Goal: Information Seeking & Learning: Find specific fact

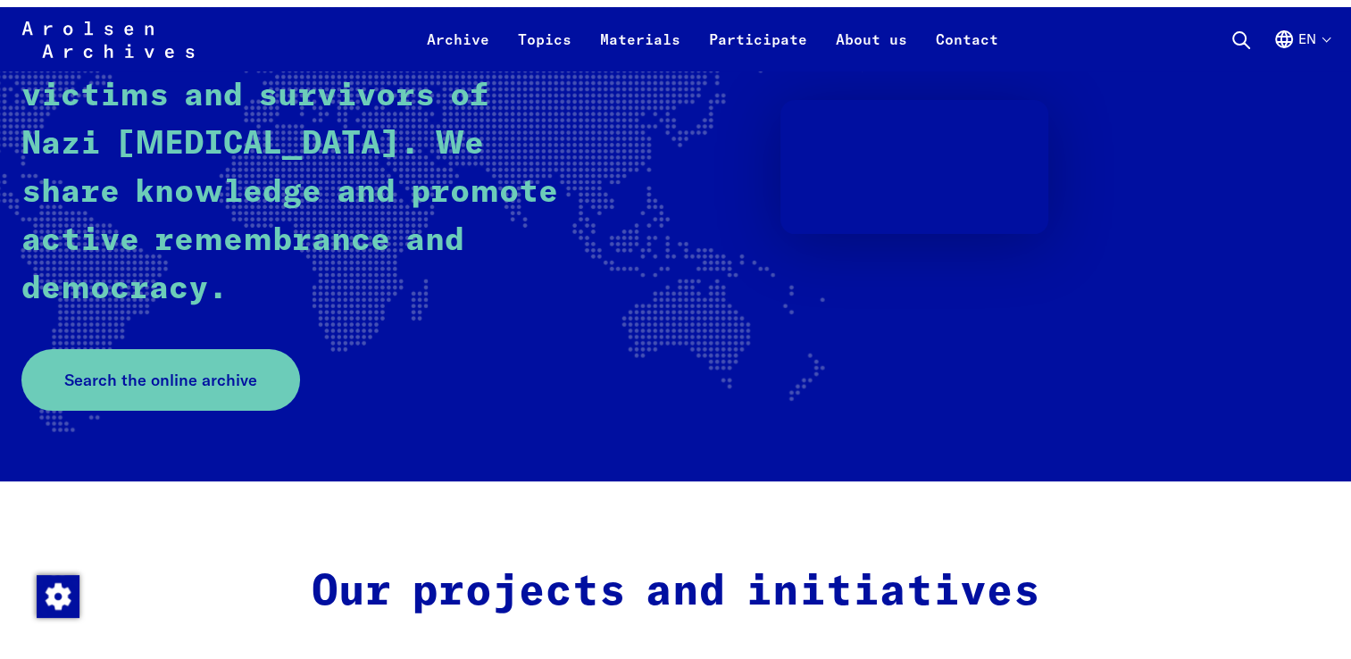
scroll to position [335, 0]
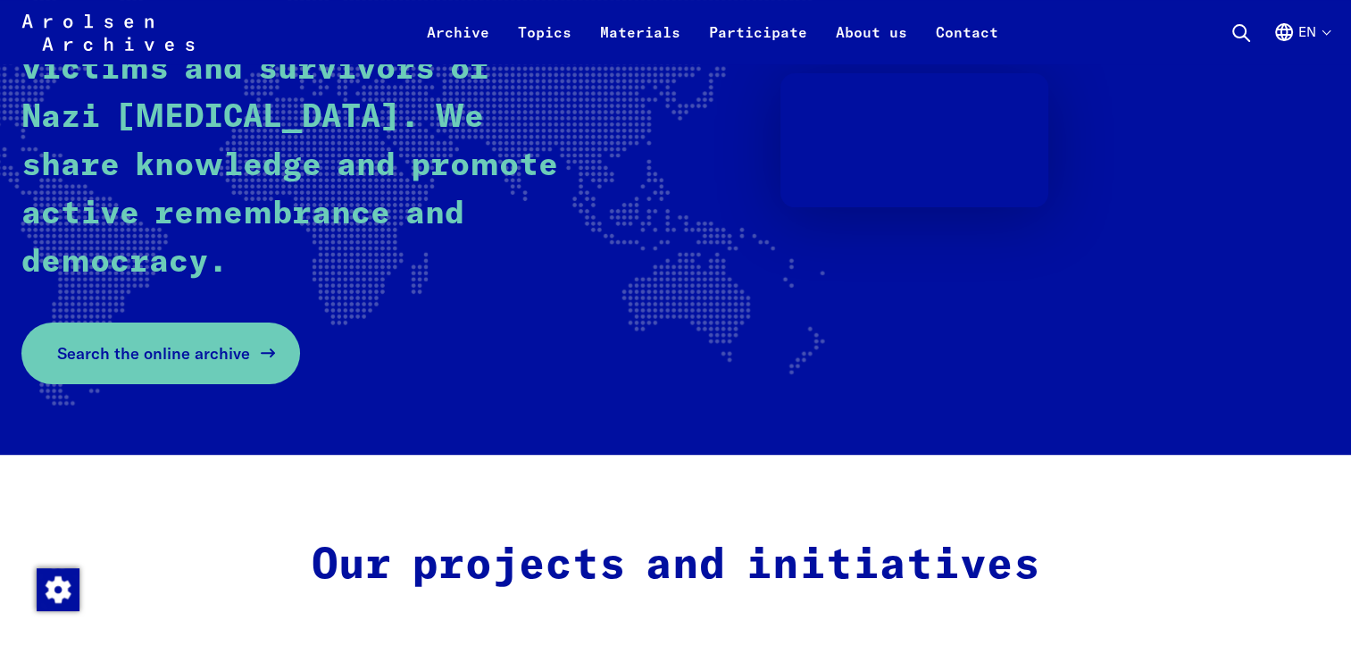
click at [151, 355] on span "Search the online archive" at bounding box center [153, 353] width 193 height 24
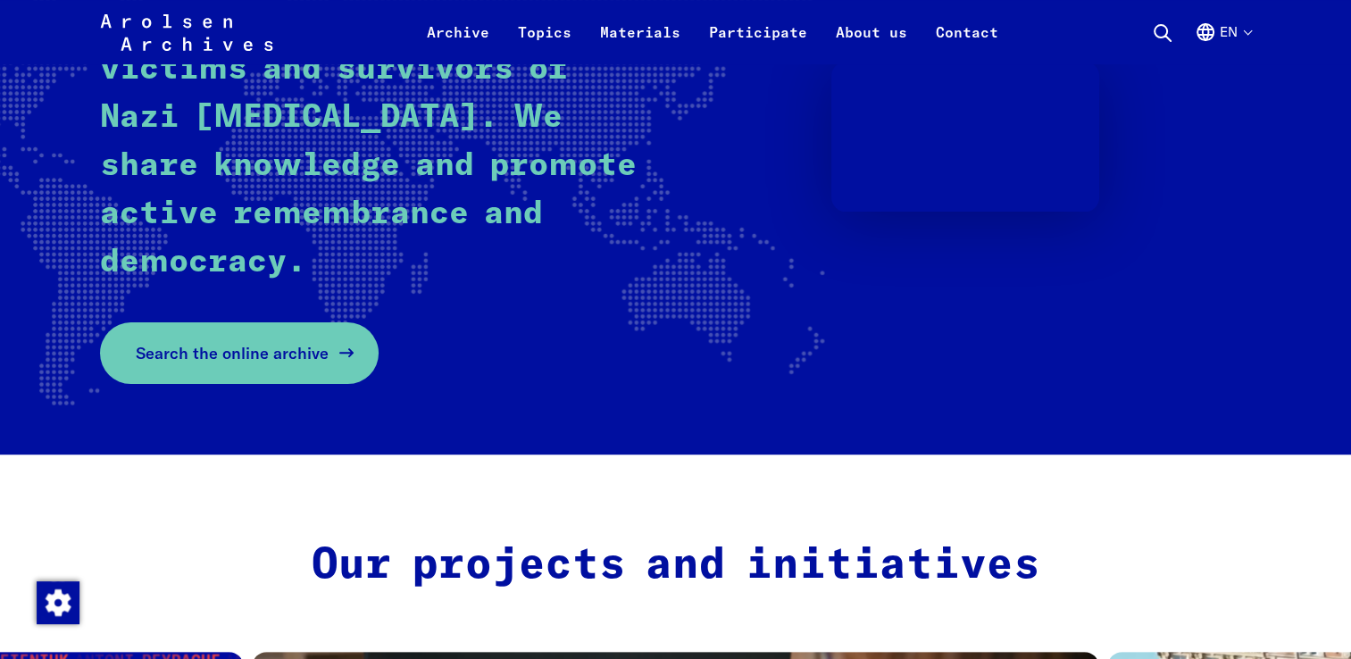
click at [270, 352] on span "Search the online archive" at bounding box center [232, 353] width 193 height 24
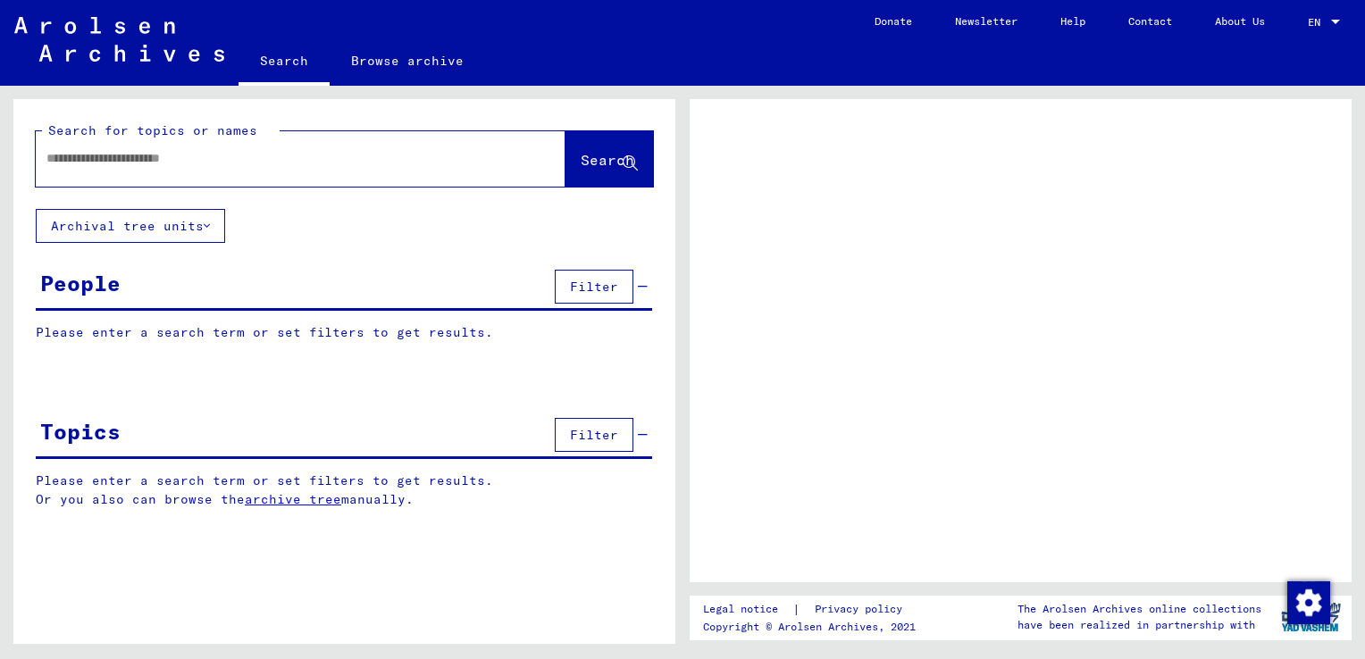
click at [306, 161] on input "text" at bounding box center [284, 158] width 476 height 19
type input "**********"
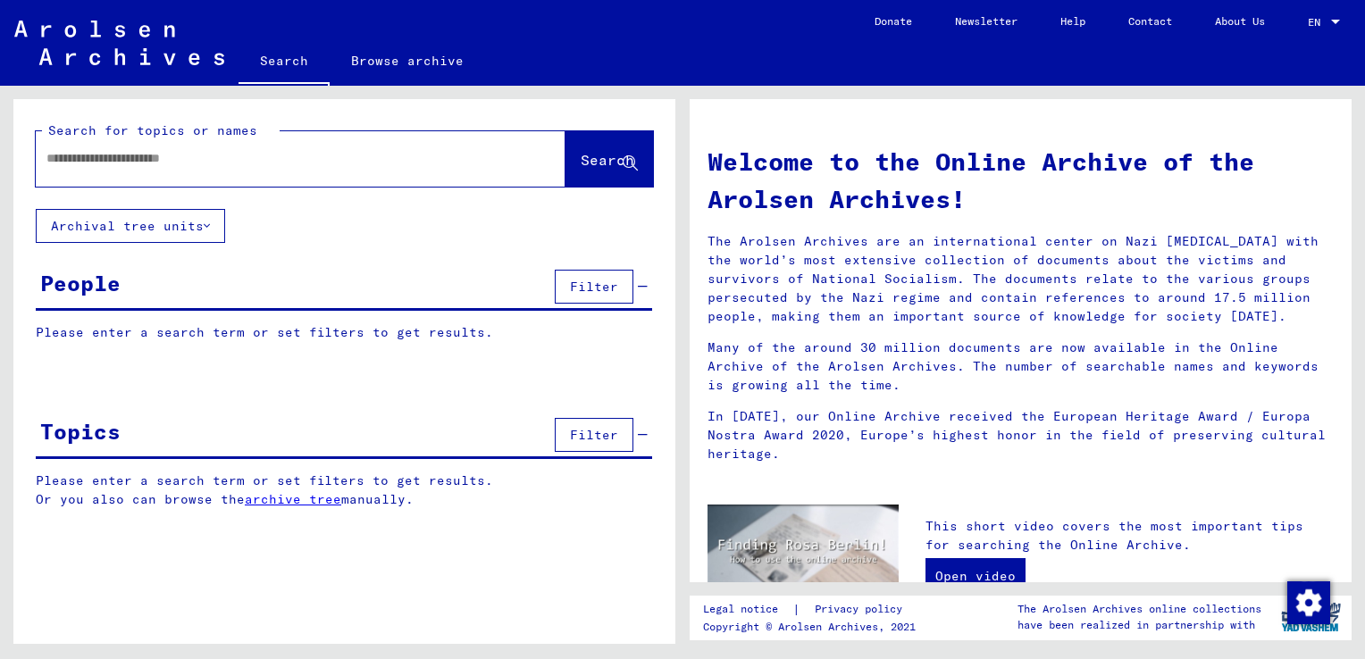
click at [257, 159] on input "text" at bounding box center [278, 158] width 465 height 19
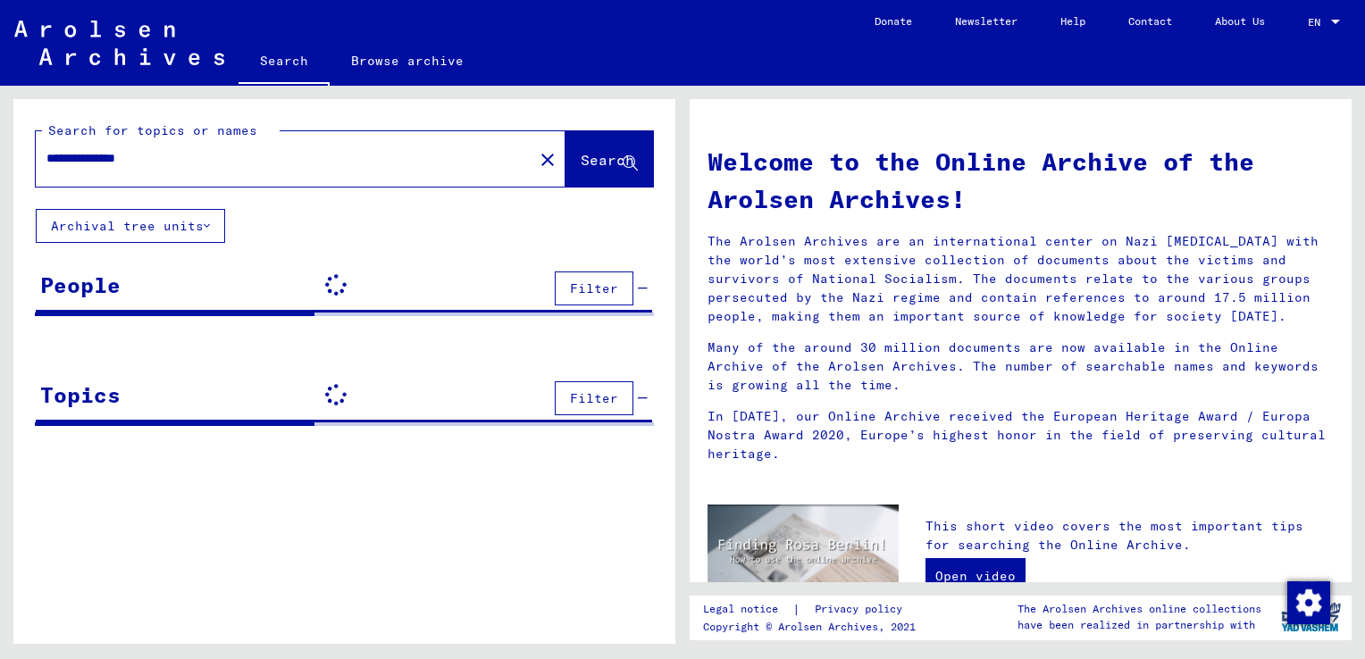
click at [590, 163] on span "Search" at bounding box center [607, 160] width 54 height 18
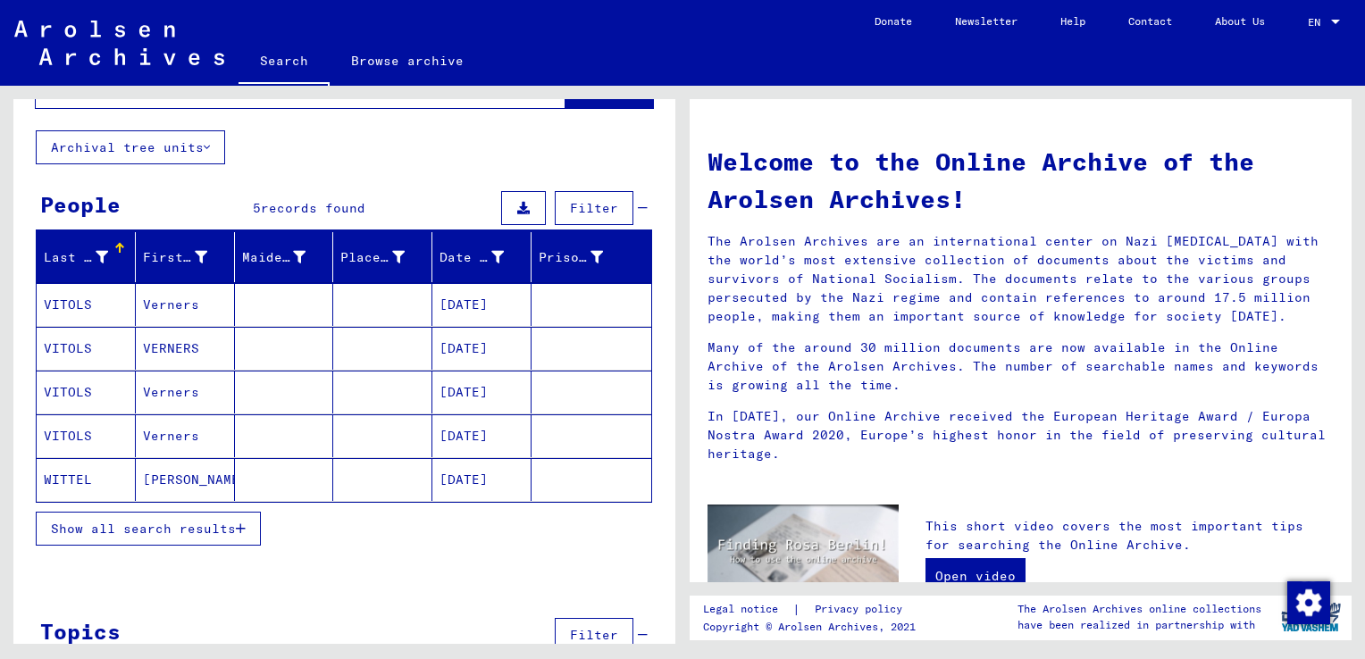
scroll to position [87, 0]
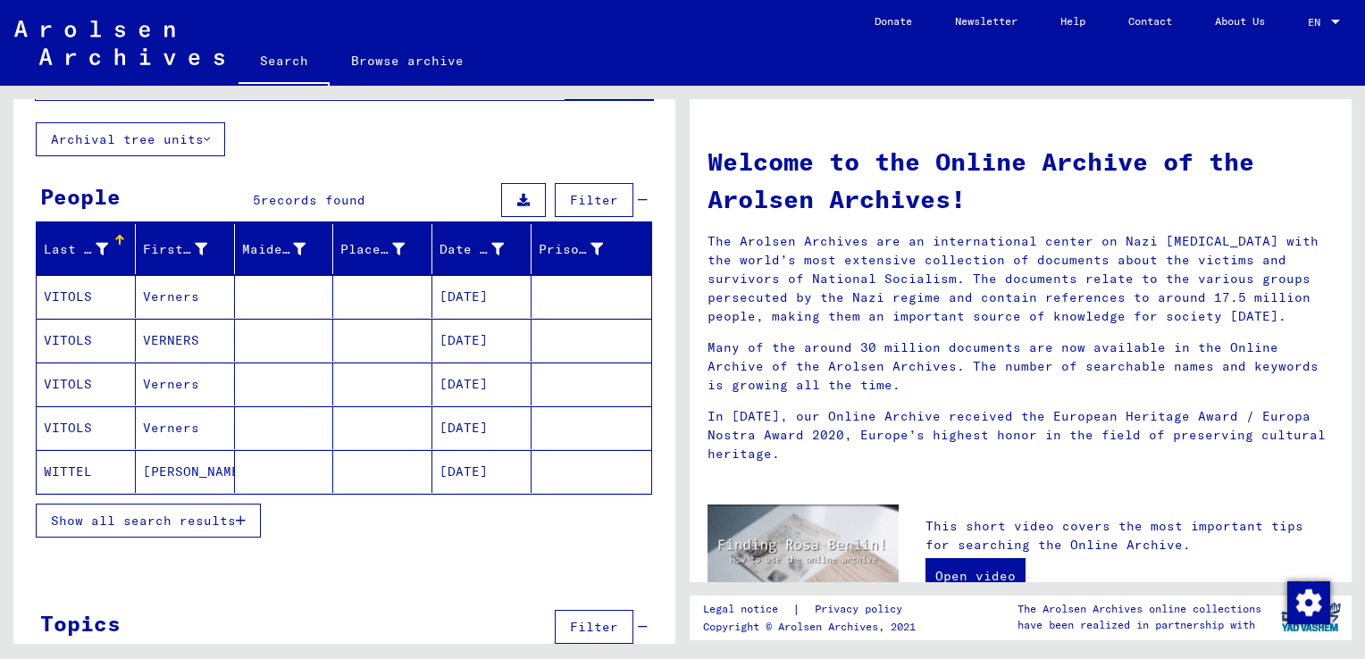
click at [207, 518] on span "Show all search results" at bounding box center [143, 521] width 185 height 16
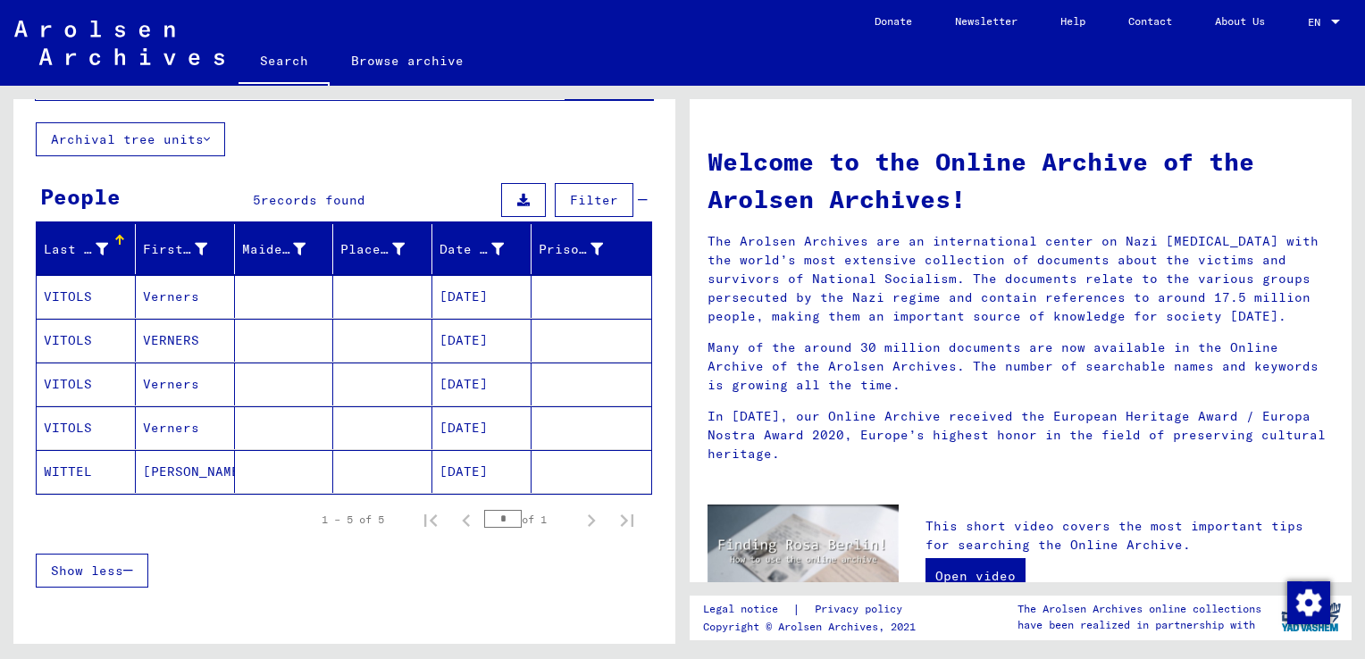
click at [472, 294] on mat-cell "04/12/1921" at bounding box center [481, 296] width 99 height 43
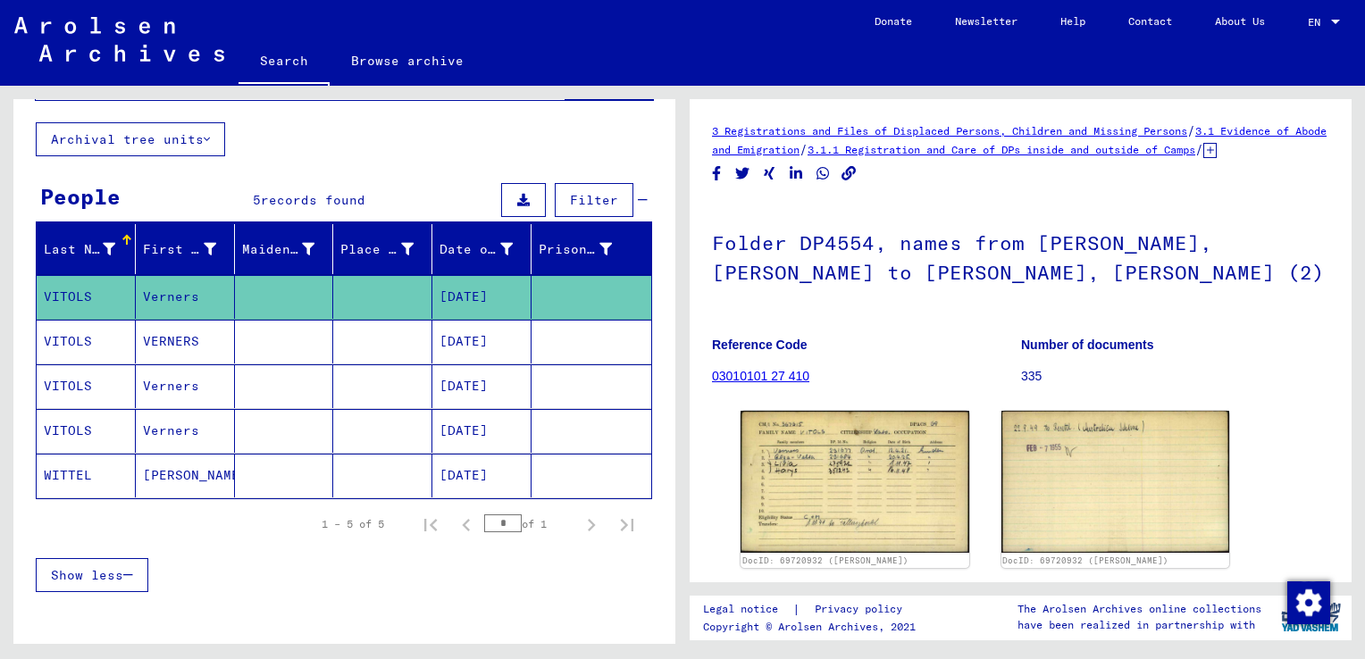
click at [503, 330] on mat-cell "04/12/1921" at bounding box center [481, 342] width 99 height 44
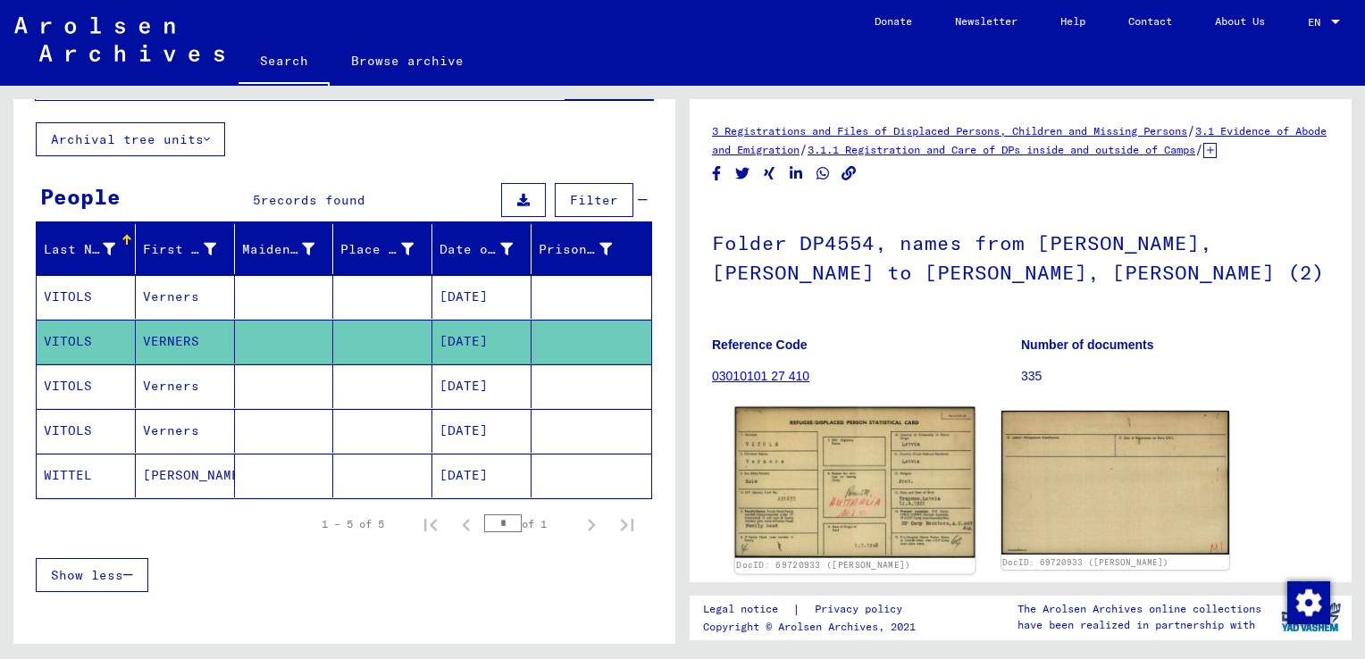
click at [830, 481] on img at bounding box center [854, 482] width 239 height 151
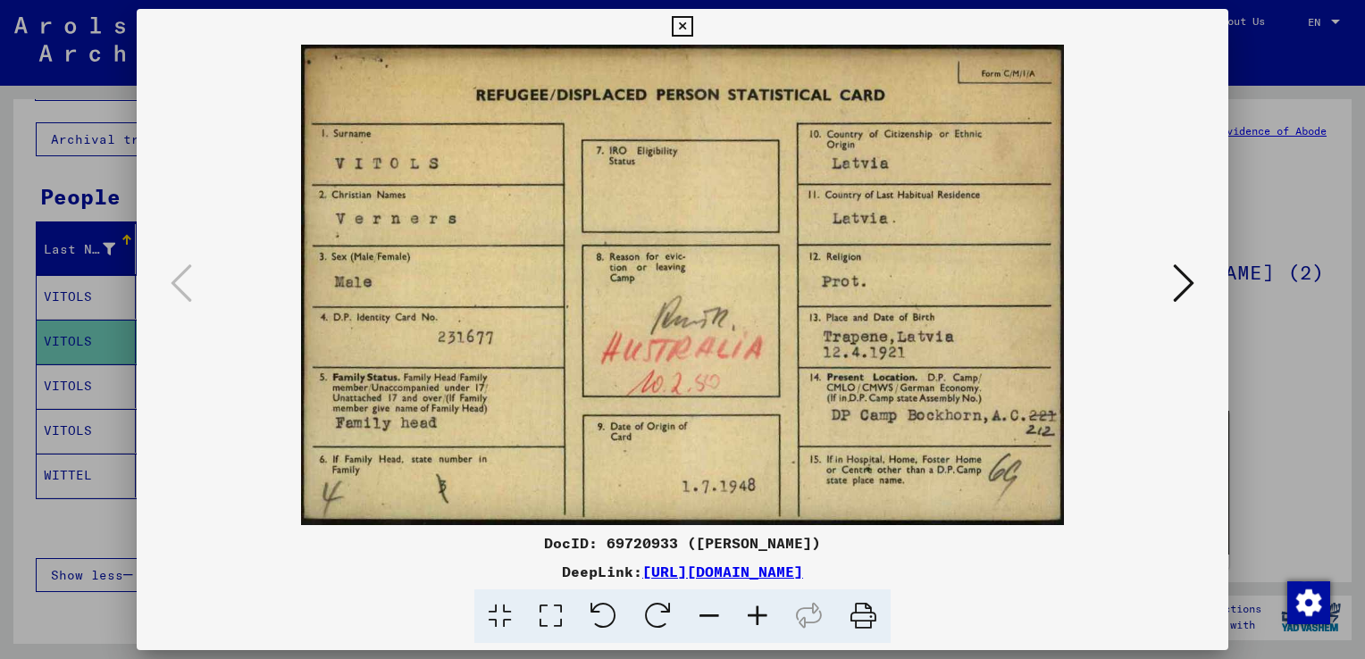
click at [1282, 216] on div at bounding box center [682, 329] width 1365 height 659
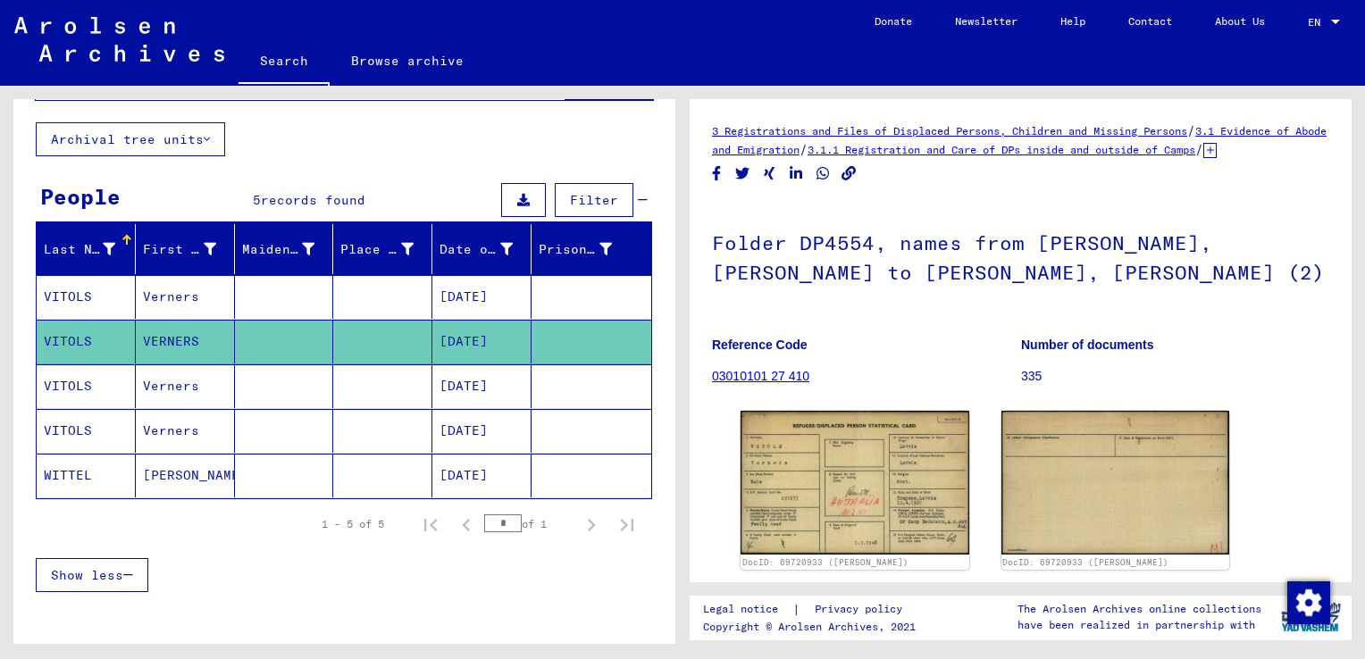
click at [461, 384] on mat-cell "04/12/1921" at bounding box center [481, 386] width 99 height 44
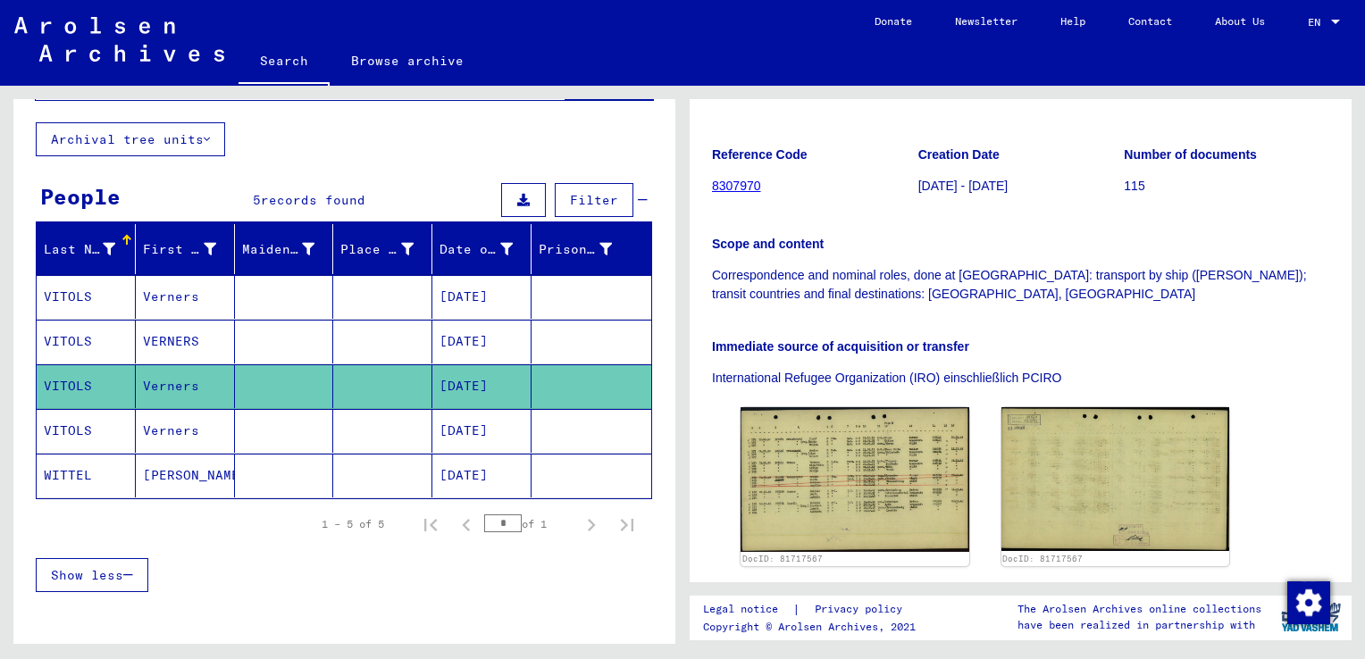
scroll to position [317, 0]
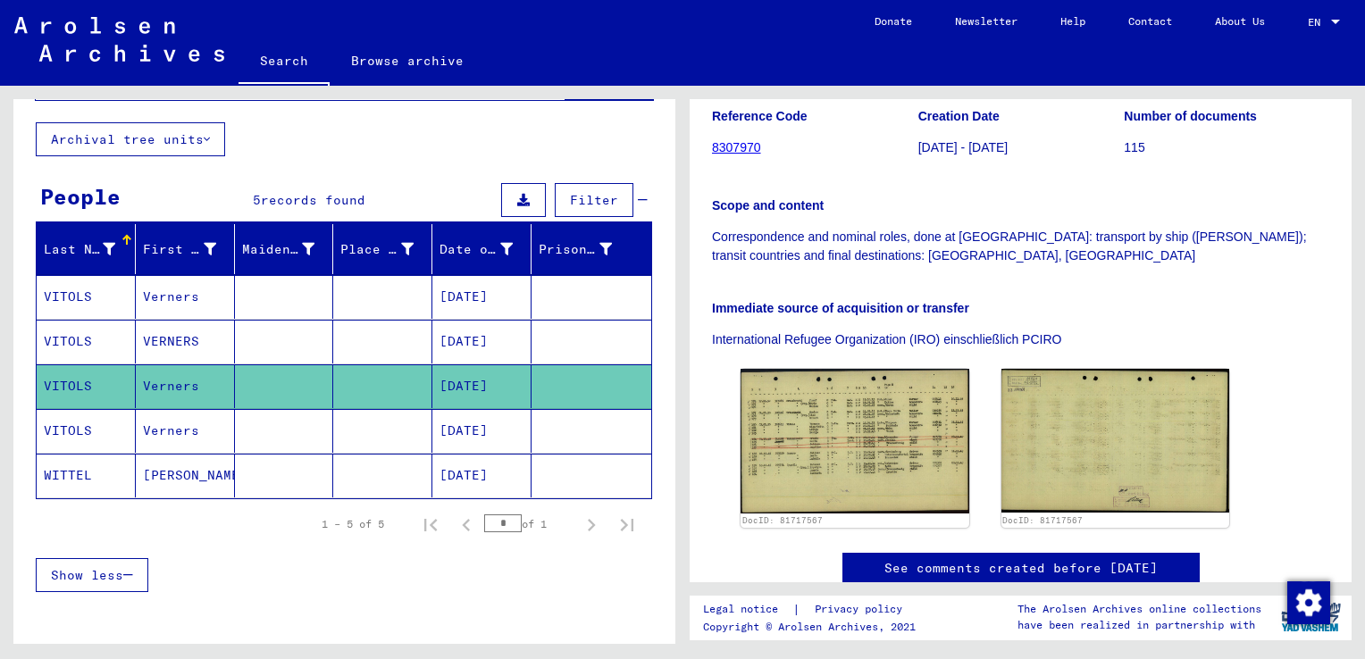
click at [489, 302] on mat-cell "04/12/1921" at bounding box center [481, 297] width 99 height 44
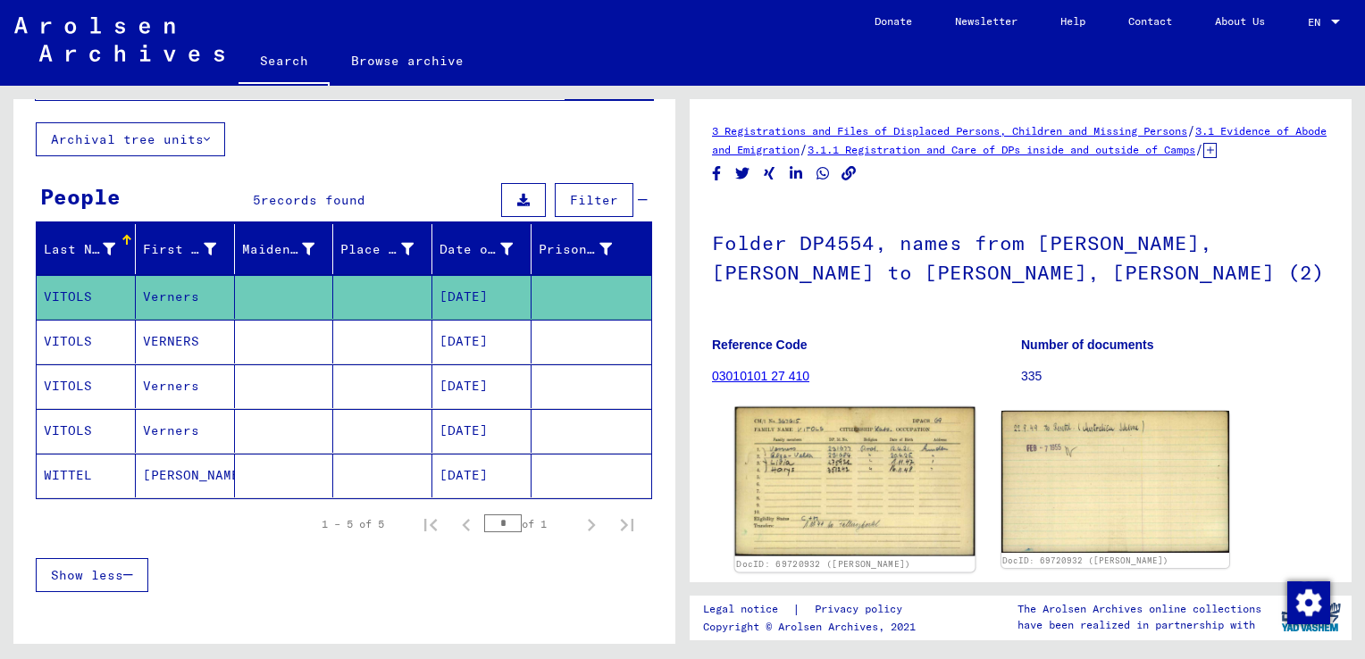
click at [824, 484] on img at bounding box center [854, 481] width 239 height 149
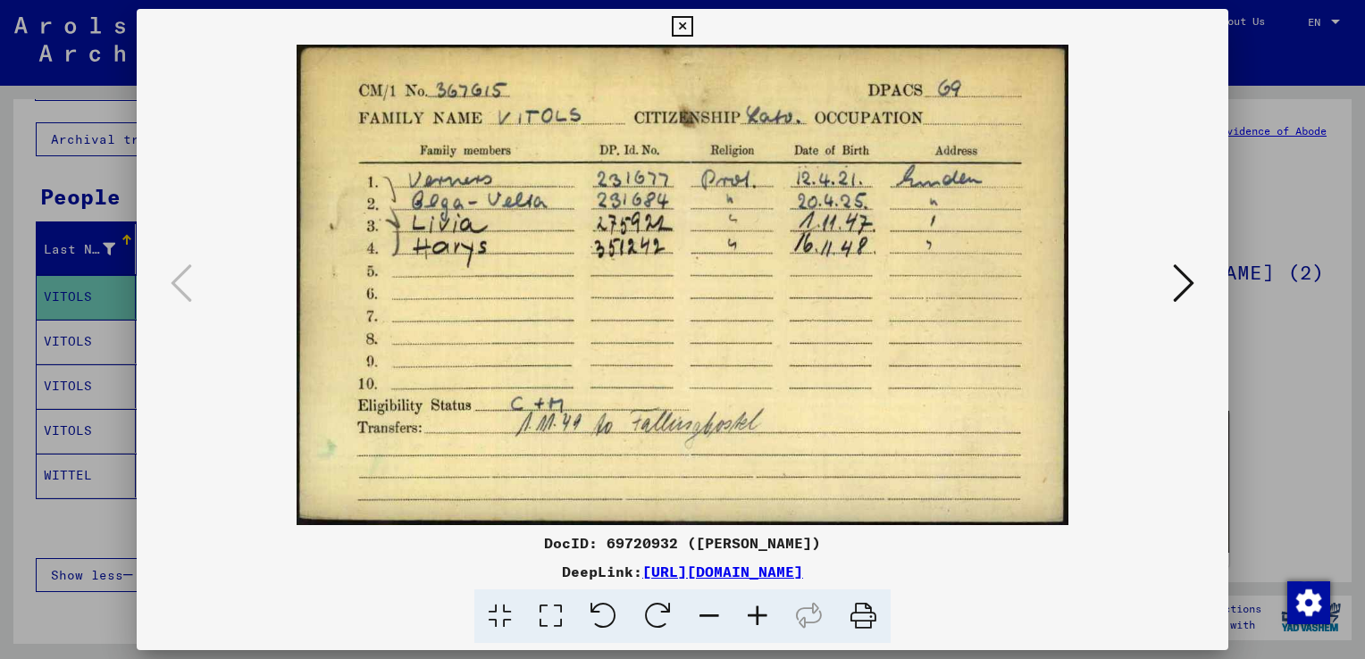
click at [1330, 57] on div at bounding box center [682, 329] width 1365 height 659
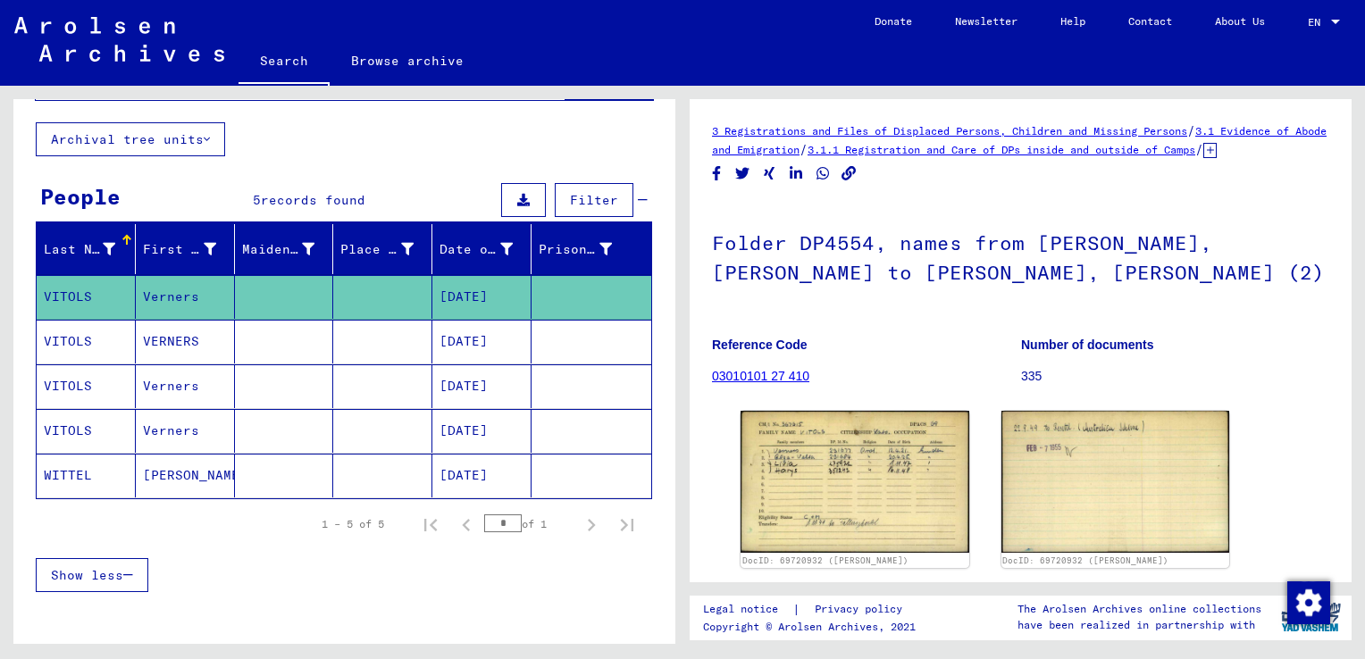
click at [470, 438] on mat-cell "04/12/1921" at bounding box center [481, 431] width 99 height 44
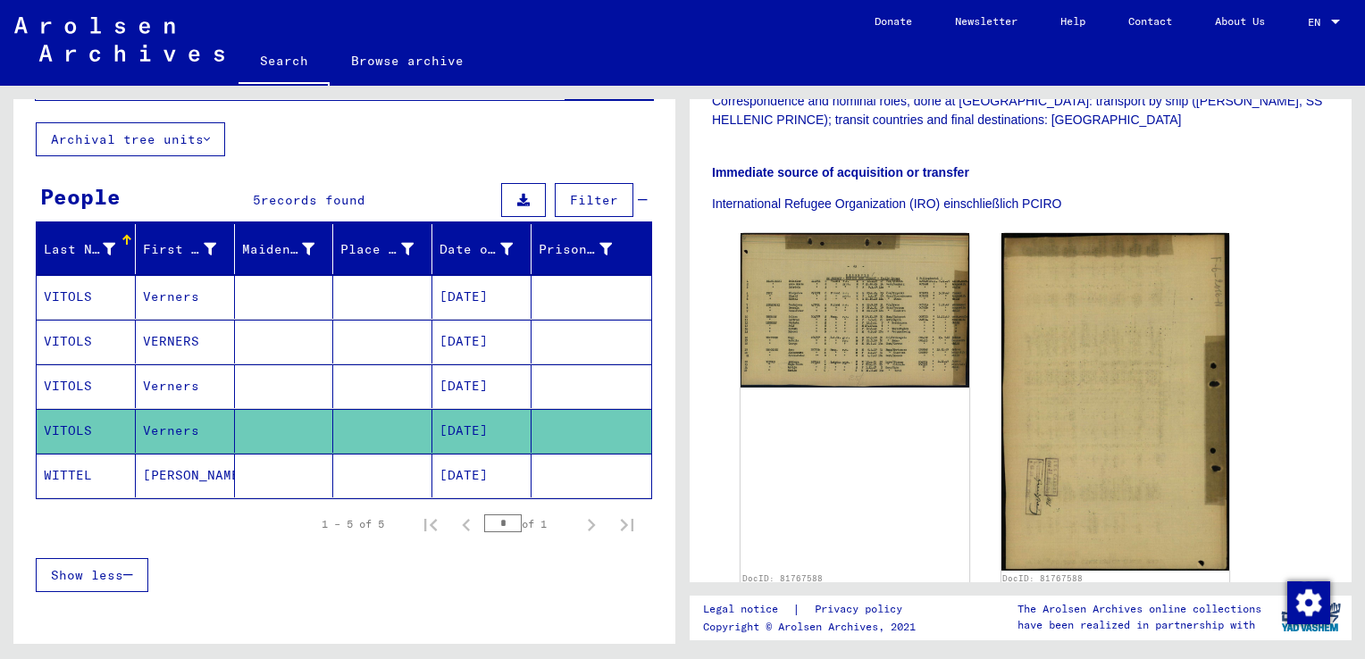
scroll to position [457, 0]
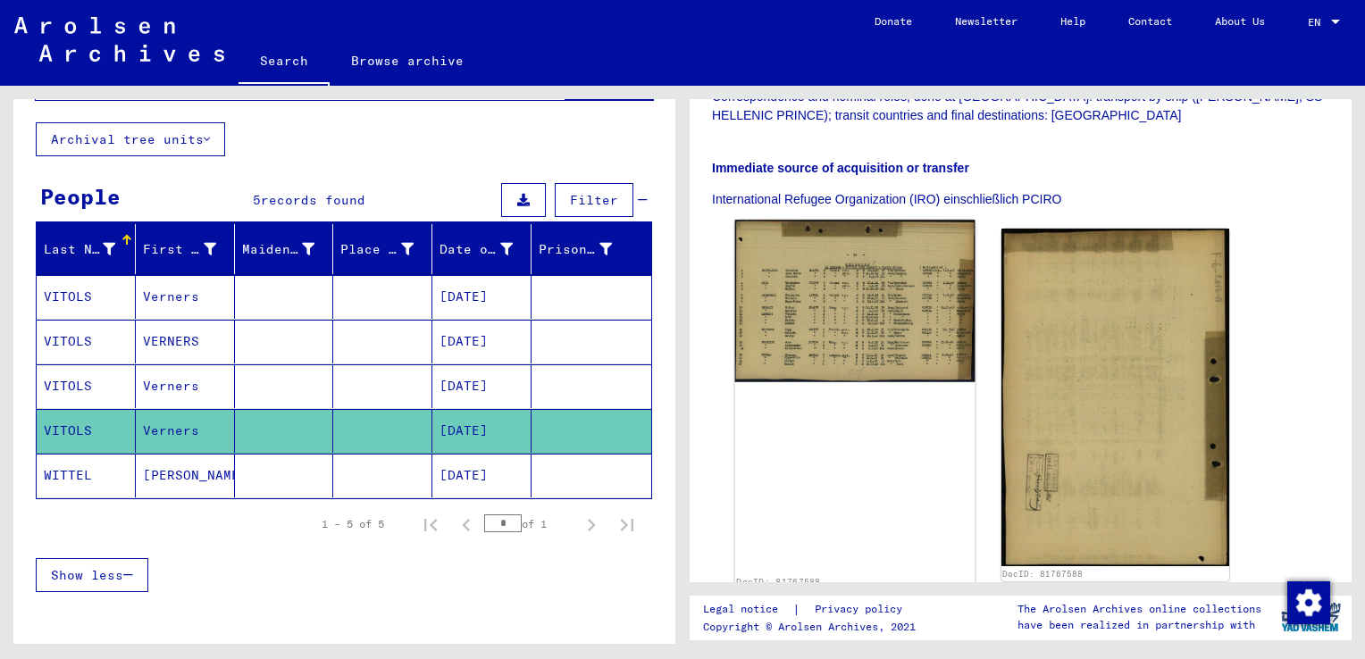
click at [829, 279] on img at bounding box center [854, 301] width 239 height 162
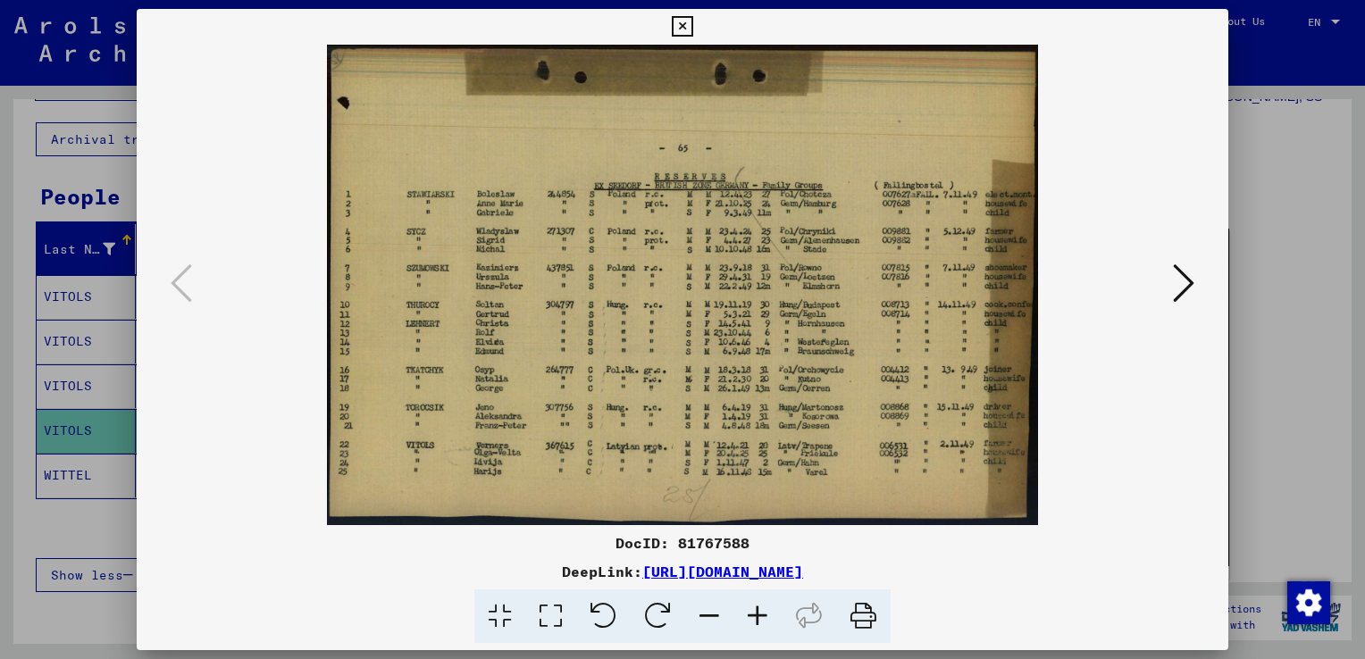
click at [755, 625] on icon at bounding box center [757, 616] width 48 height 54
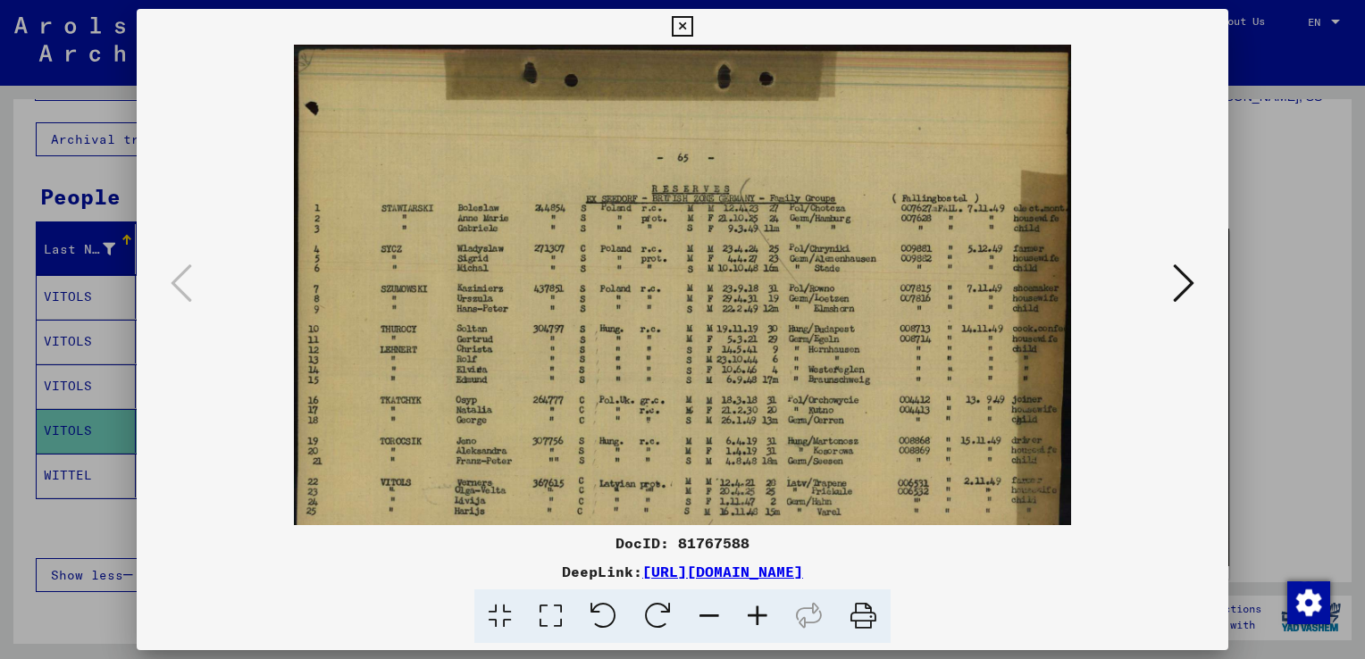
click at [755, 625] on icon at bounding box center [757, 616] width 48 height 54
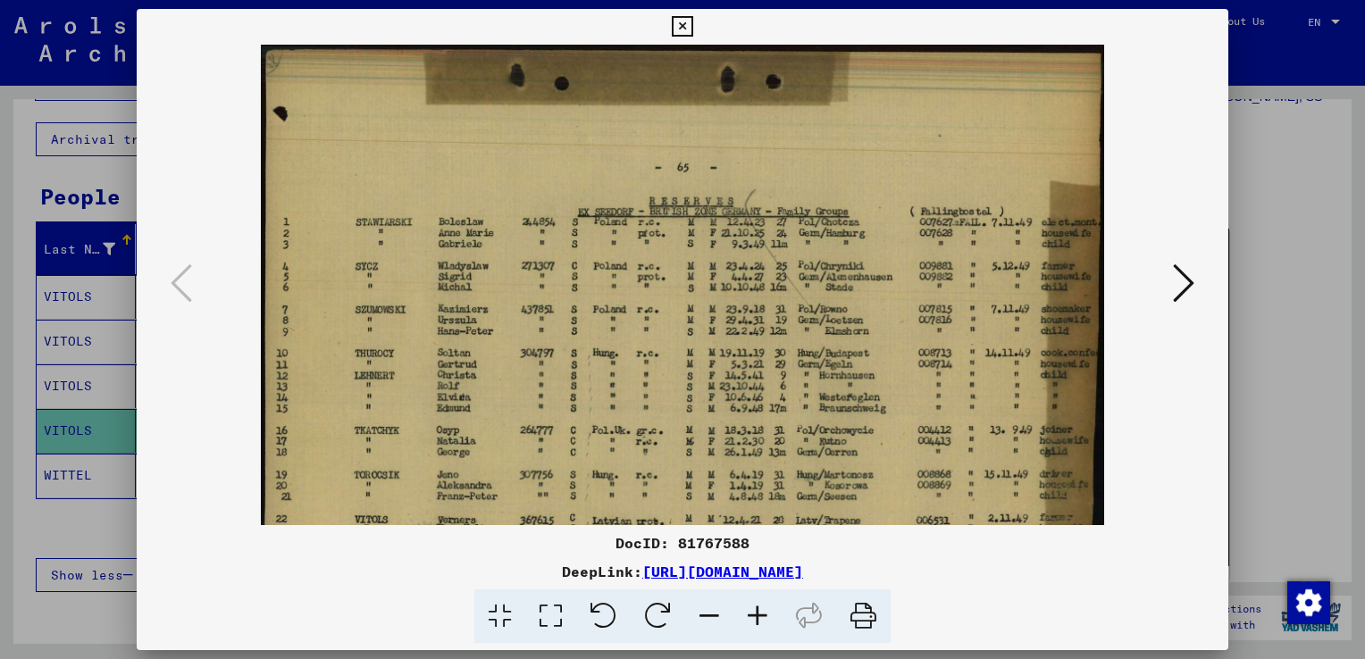
click at [755, 625] on icon at bounding box center [757, 616] width 48 height 54
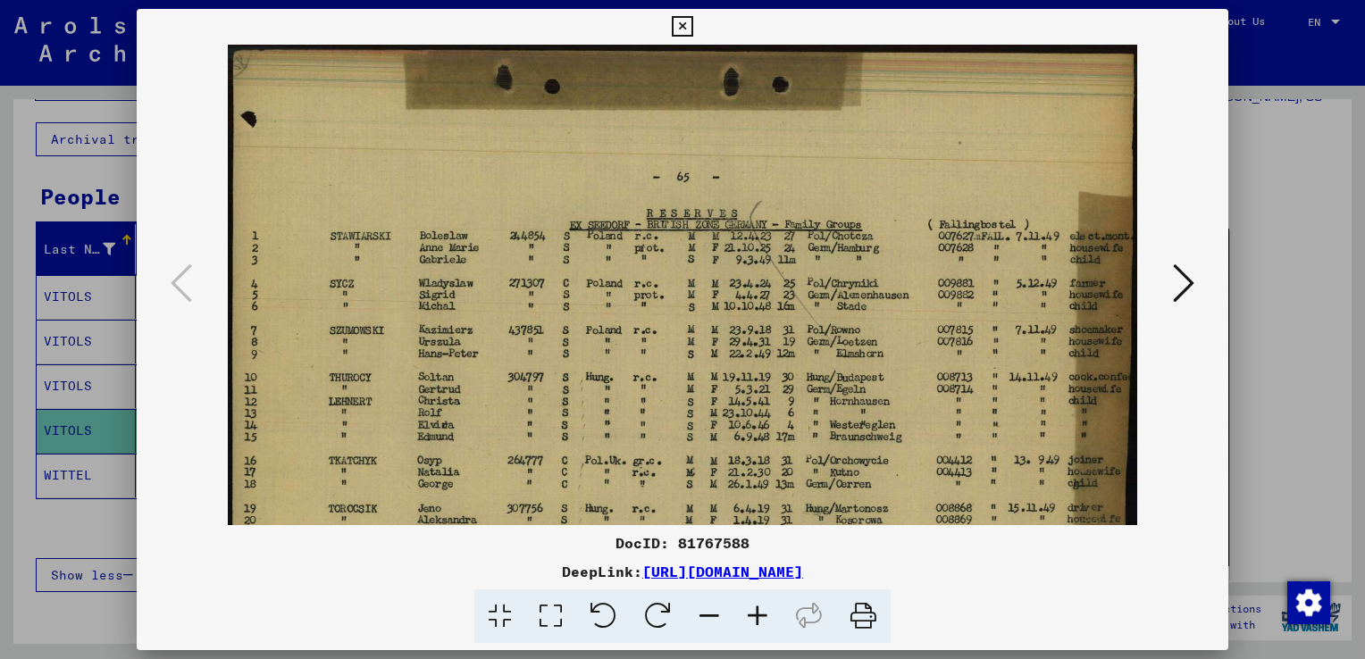
click at [755, 625] on icon at bounding box center [757, 616] width 48 height 54
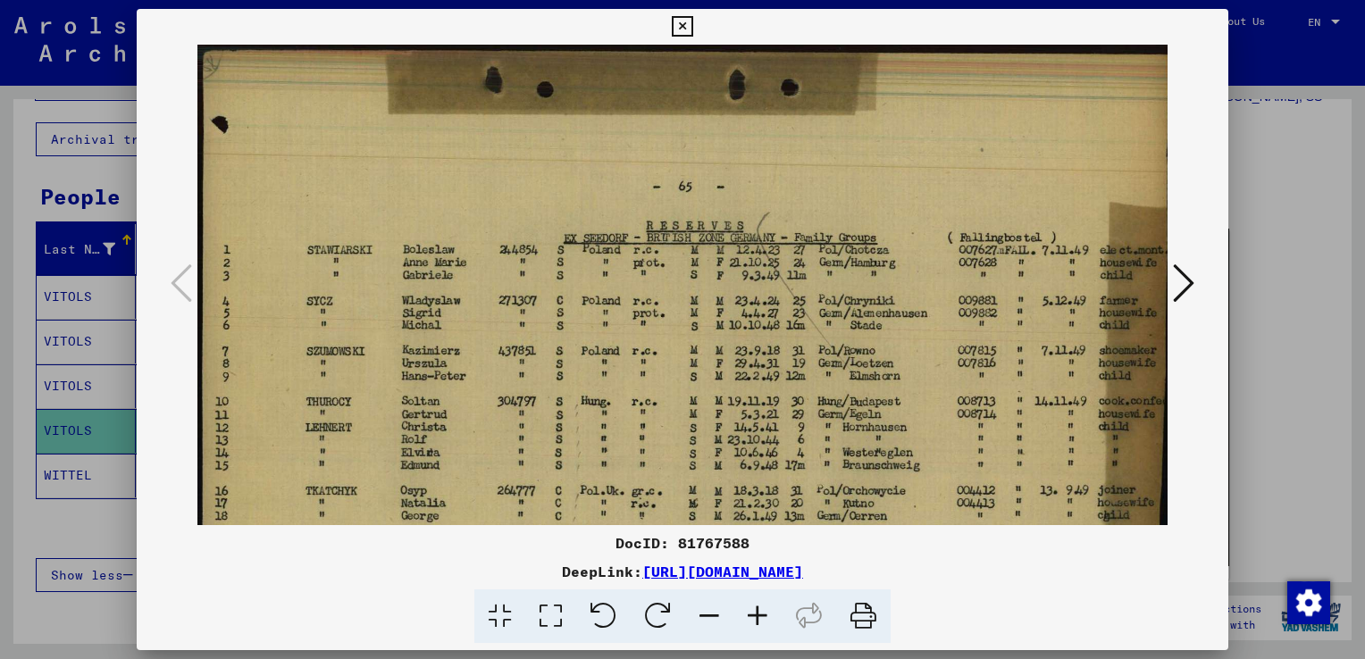
click at [755, 625] on icon at bounding box center [757, 616] width 48 height 54
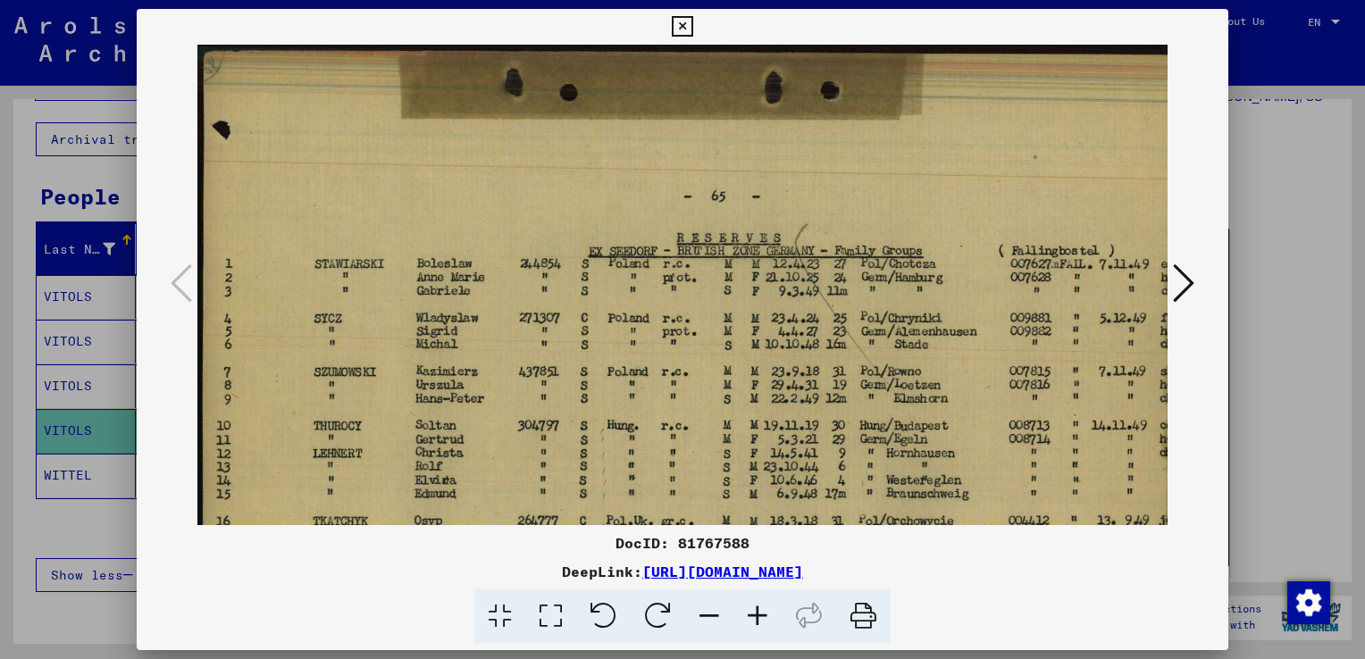
click at [755, 625] on icon at bounding box center [757, 616] width 48 height 54
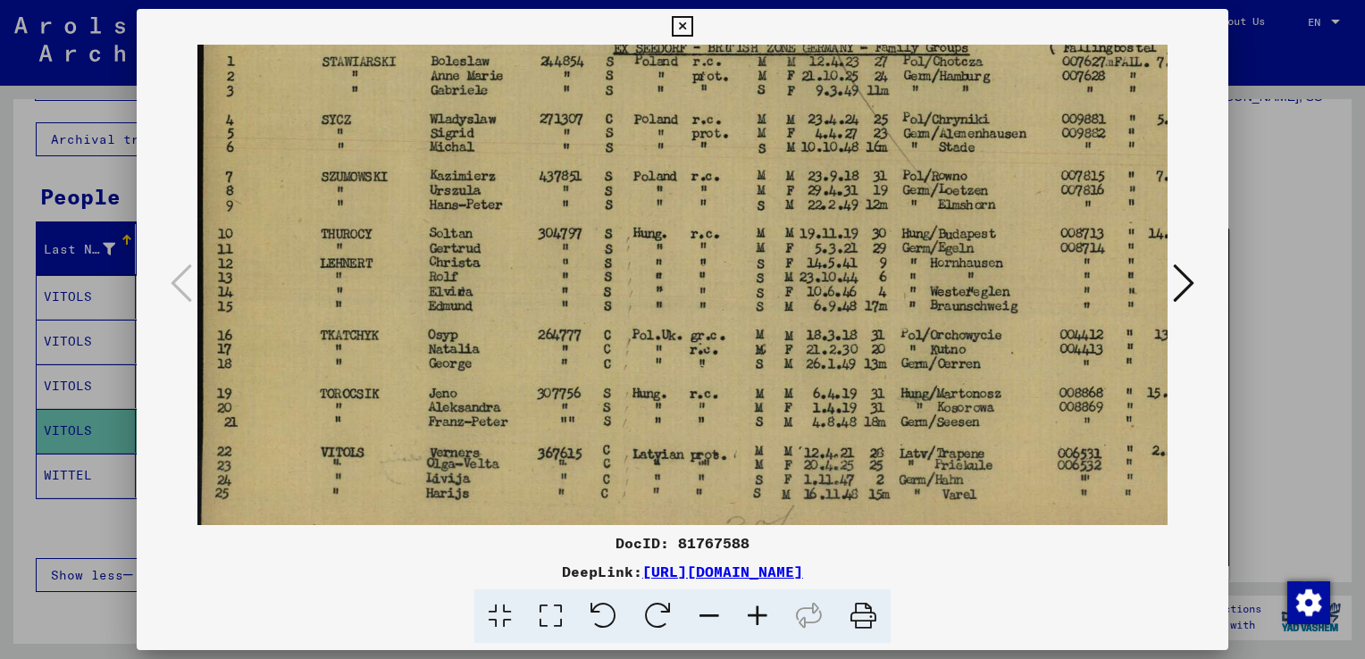
scroll to position [216, 0]
drag, startPoint x: 706, startPoint y: 367, endPoint x: 720, endPoint y: 150, distance: 217.4
click at [720, 150] on img at bounding box center [750, 203] width 1106 height 748
click at [1269, 78] on div at bounding box center [682, 329] width 1365 height 659
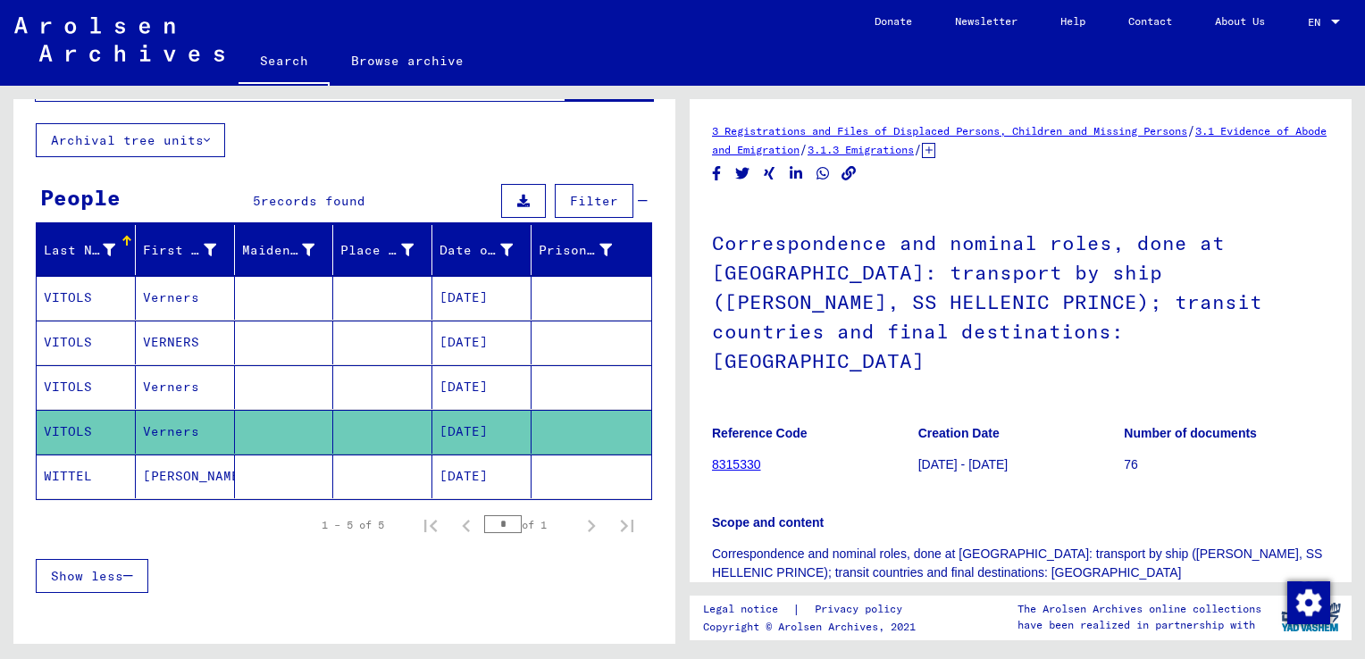
scroll to position [0, 0]
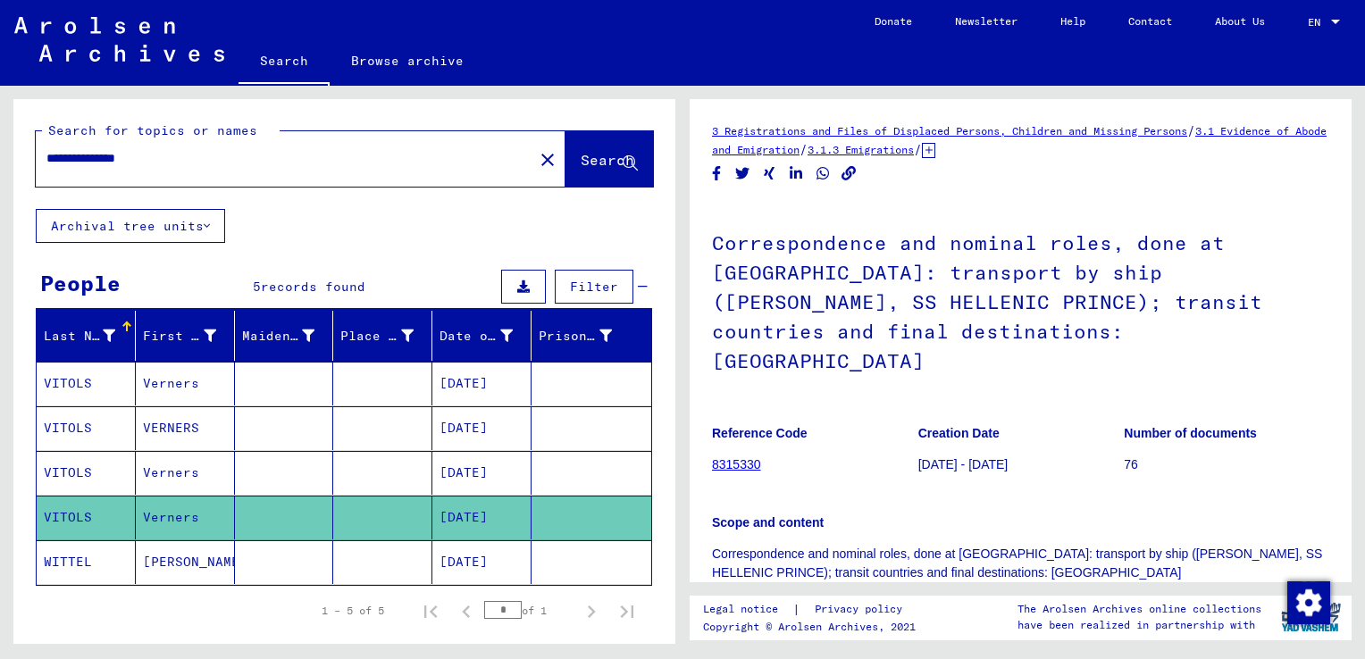
drag, startPoint x: 39, startPoint y: 163, endPoint x: 0, endPoint y: 205, distance: 58.1
click at [0, 205] on html "**********" at bounding box center [682, 329] width 1365 height 659
type input "**********"
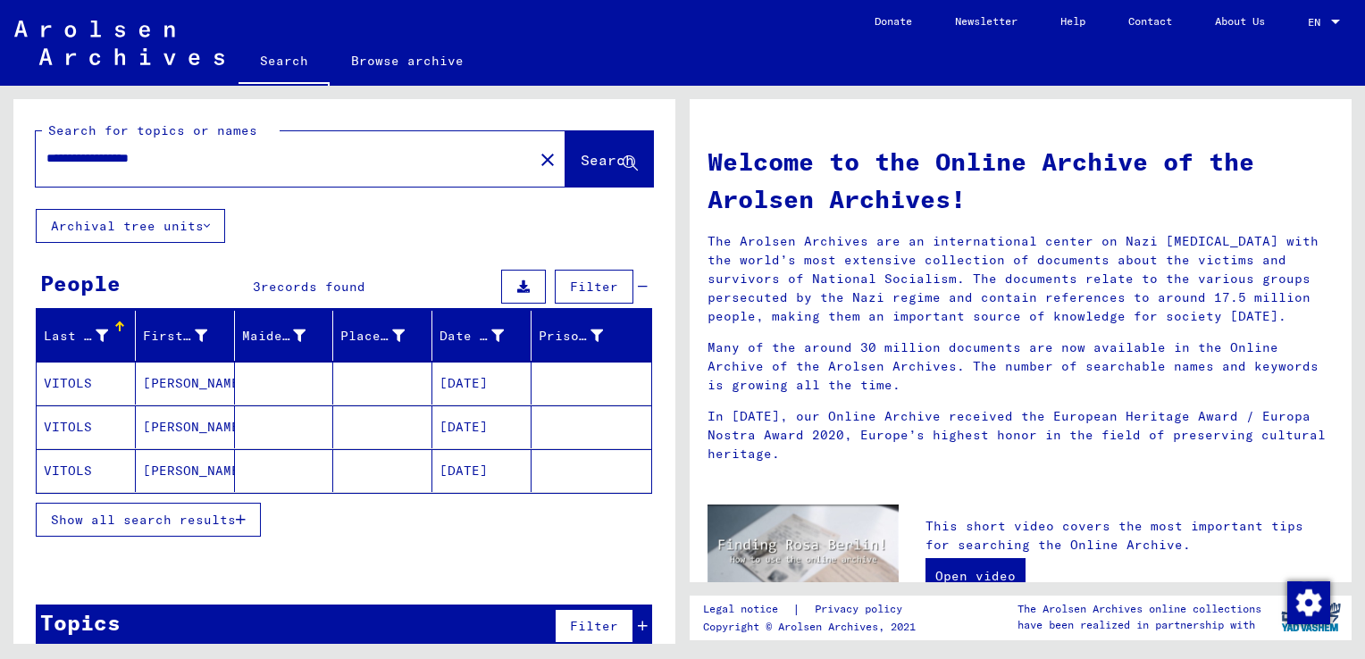
click at [473, 427] on mat-cell "04/20/1925" at bounding box center [481, 426] width 99 height 43
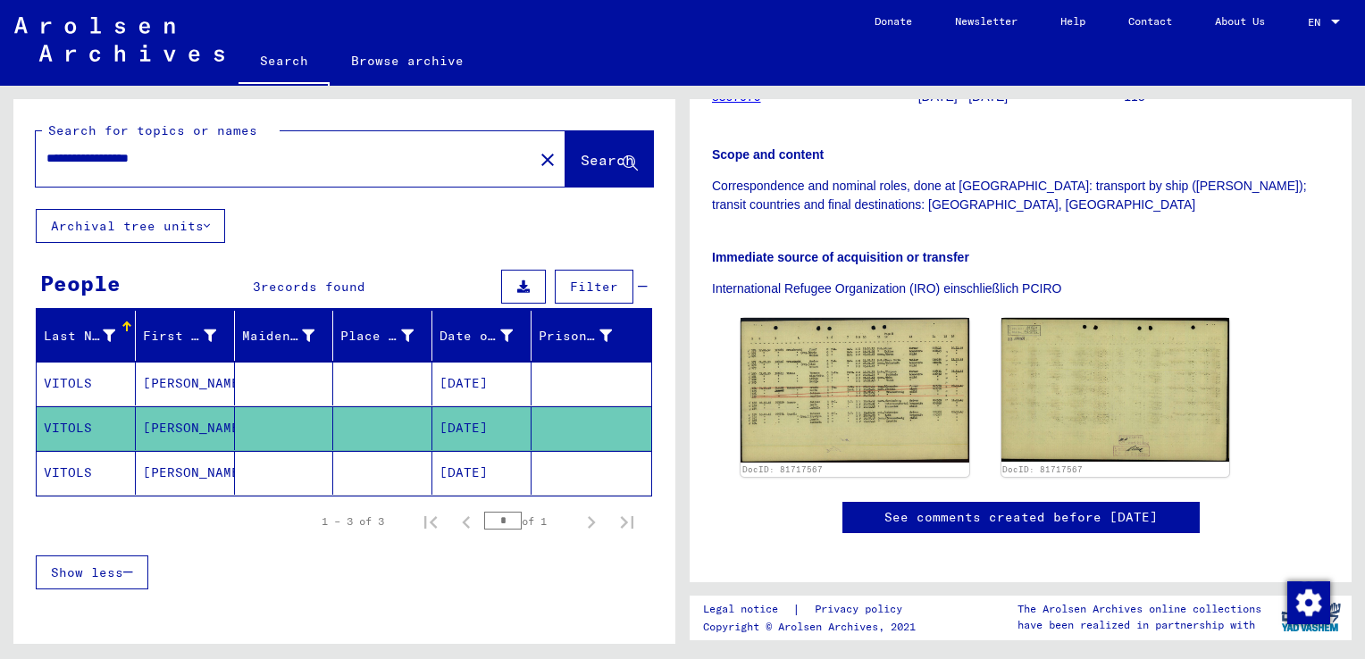
scroll to position [375, 0]
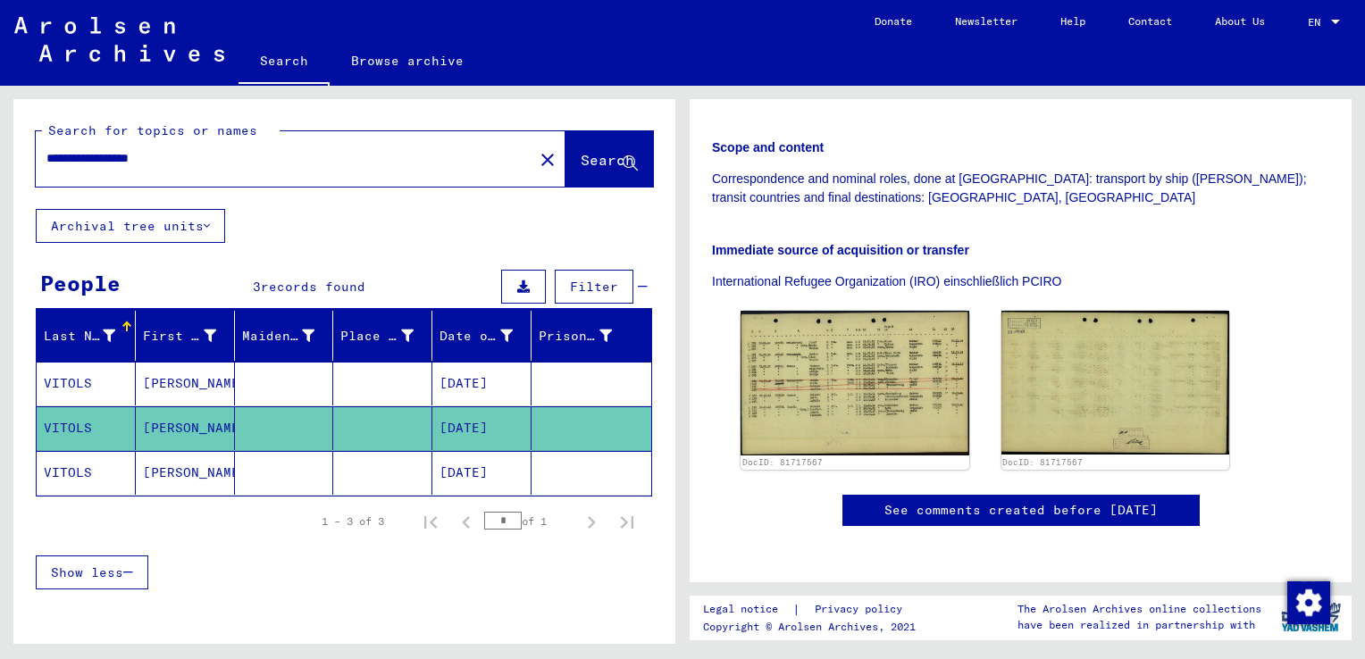
click at [479, 472] on mat-cell "04/20/1925" at bounding box center [481, 473] width 99 height 44
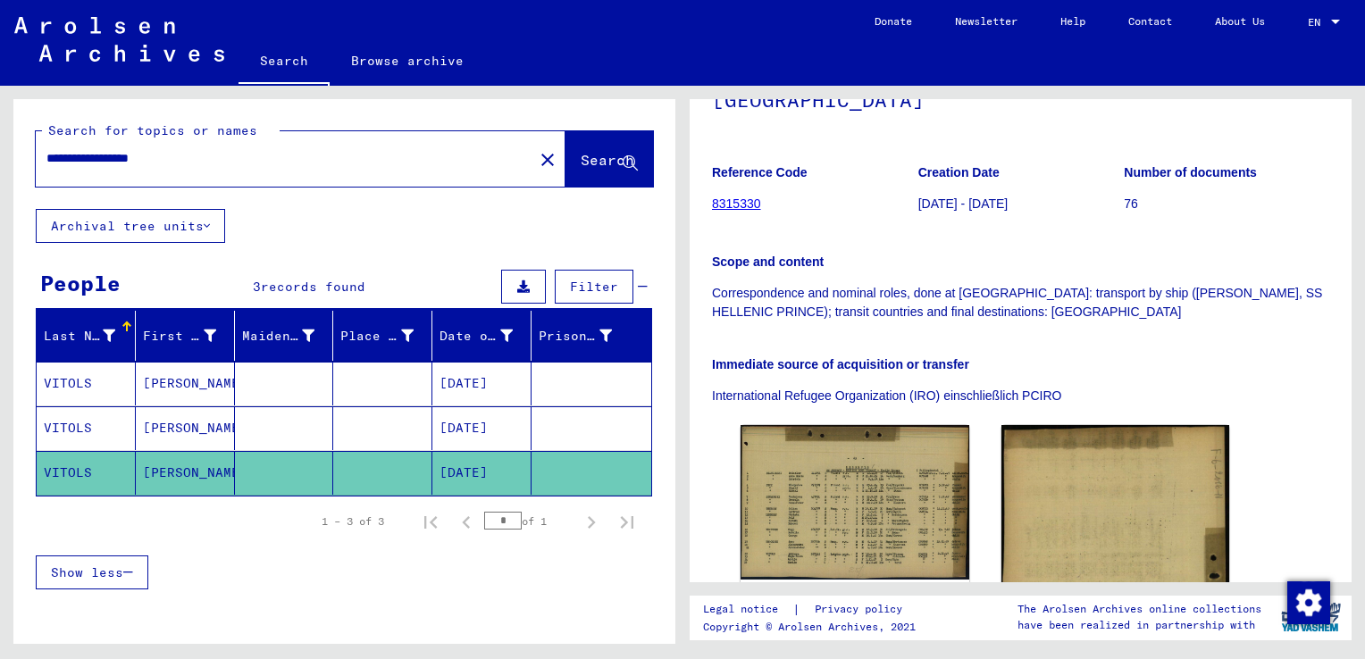
scroll to position [246, 0]
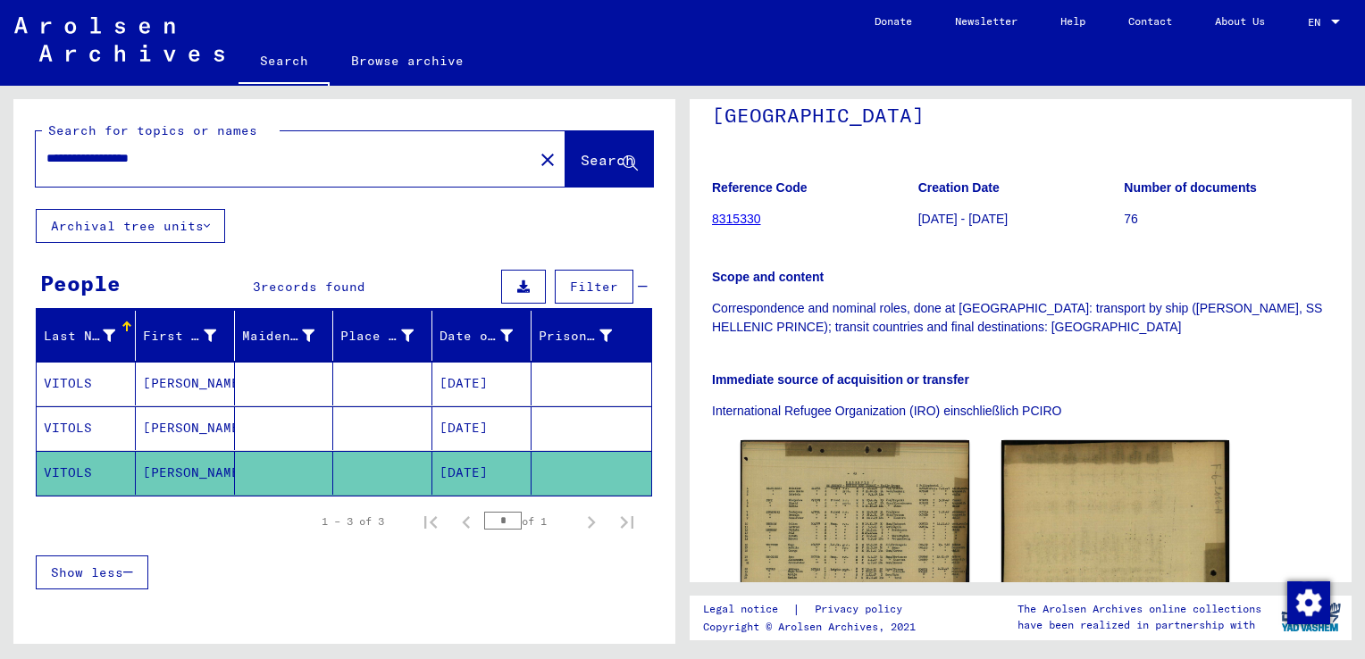
click at [439, 390] on mat-cell "11/01/1947" at bounding box center [481, 384] width 99 height 44
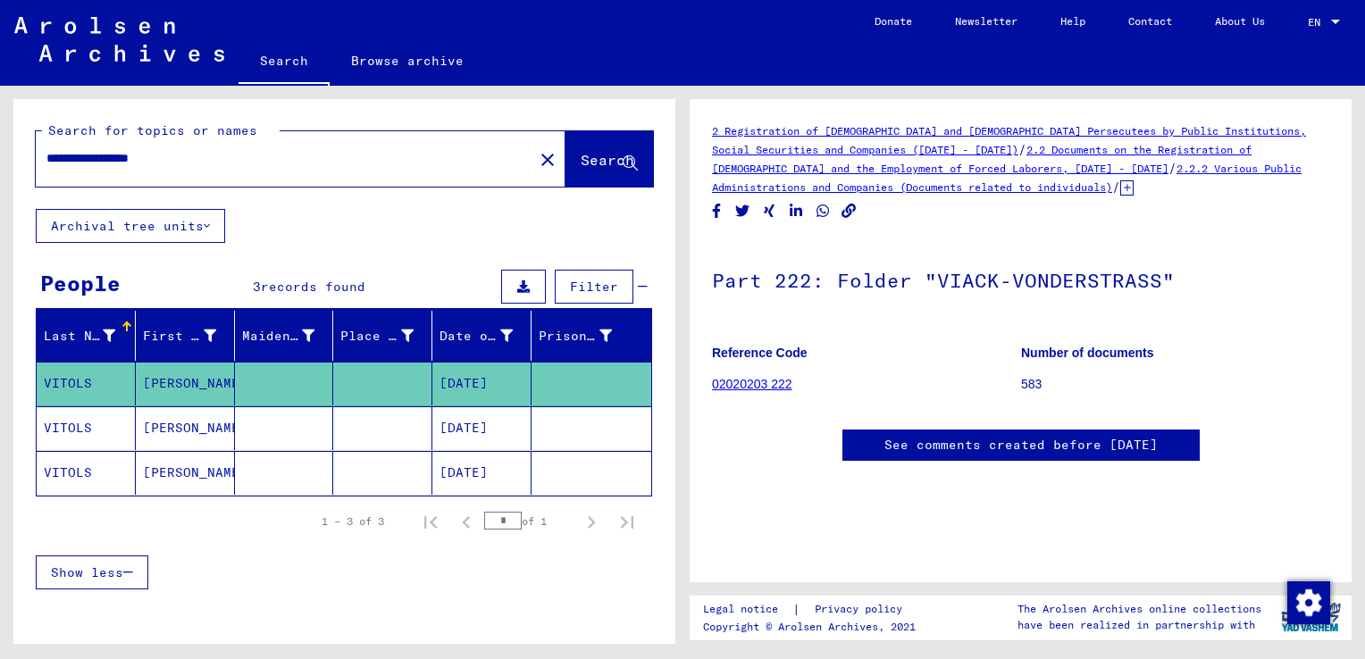
click at [472, 426] on mat-cell "04/20/1925" at bounding box center [481, 428] width 99 height 44
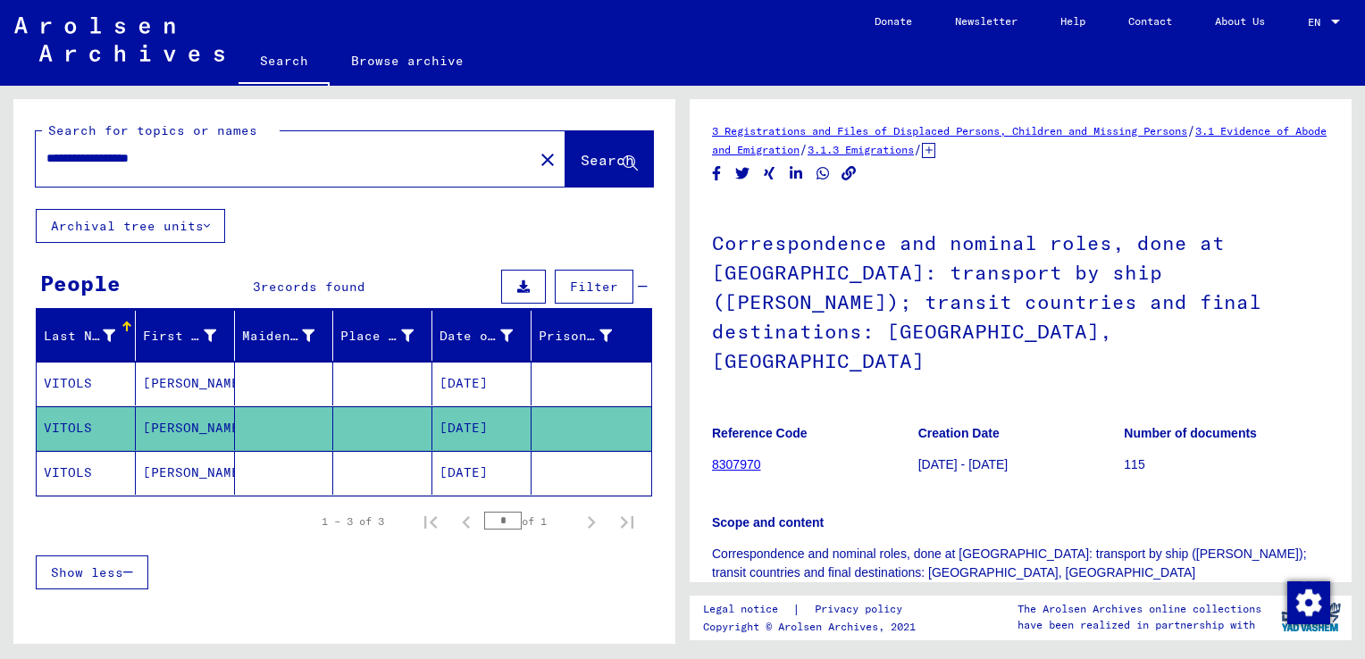
scroll to position [306, 0]
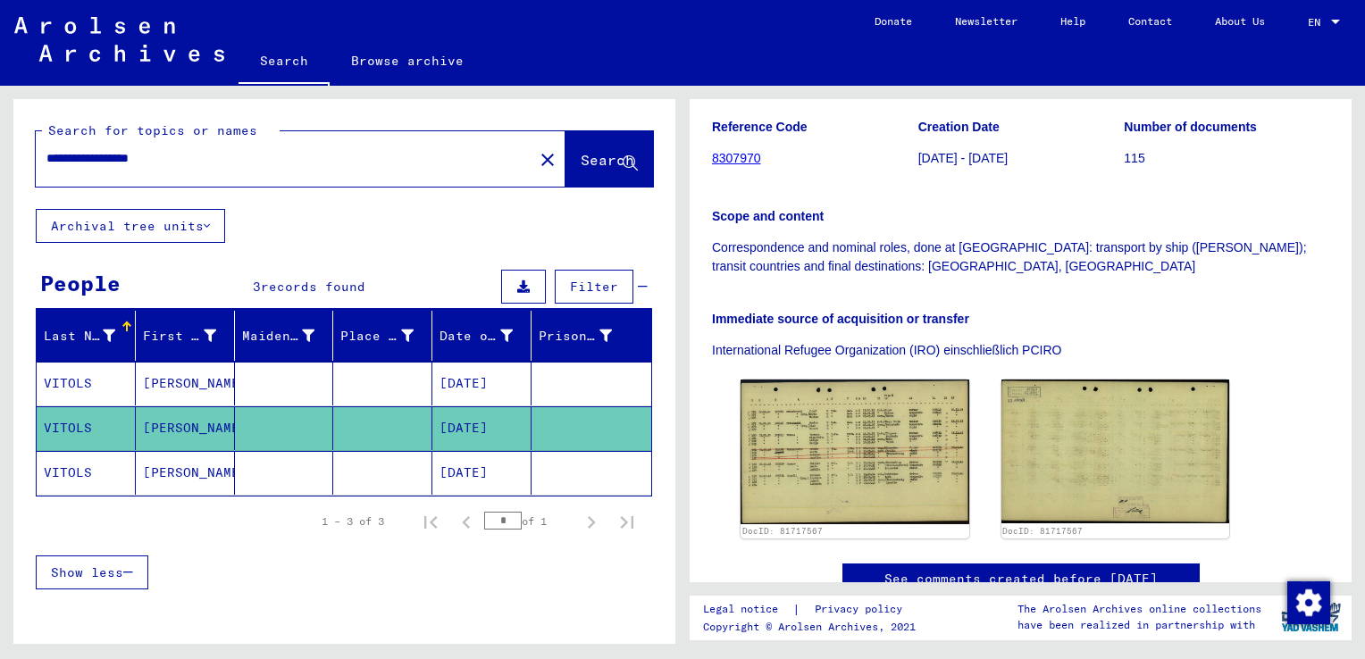
click at [487, 472] on mat-cell "04/20/1925" at bounding box center [481, 473] width 99 height 44
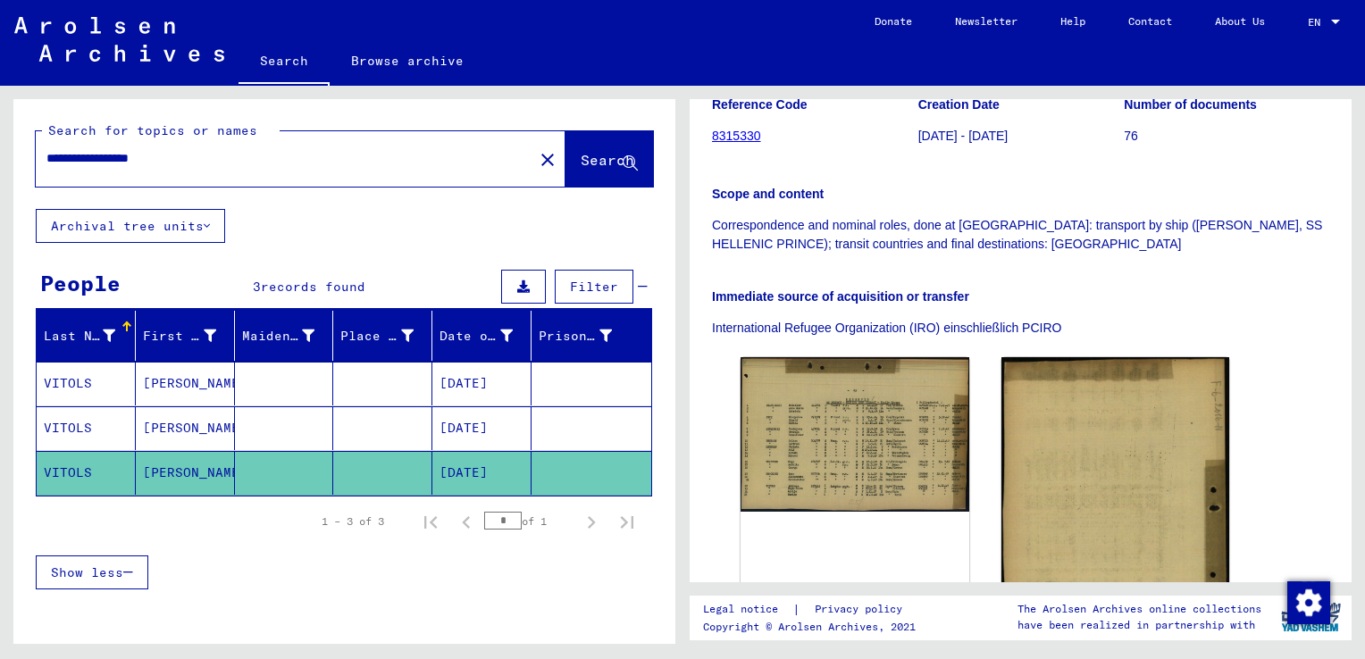
scroll to position [336, 0]
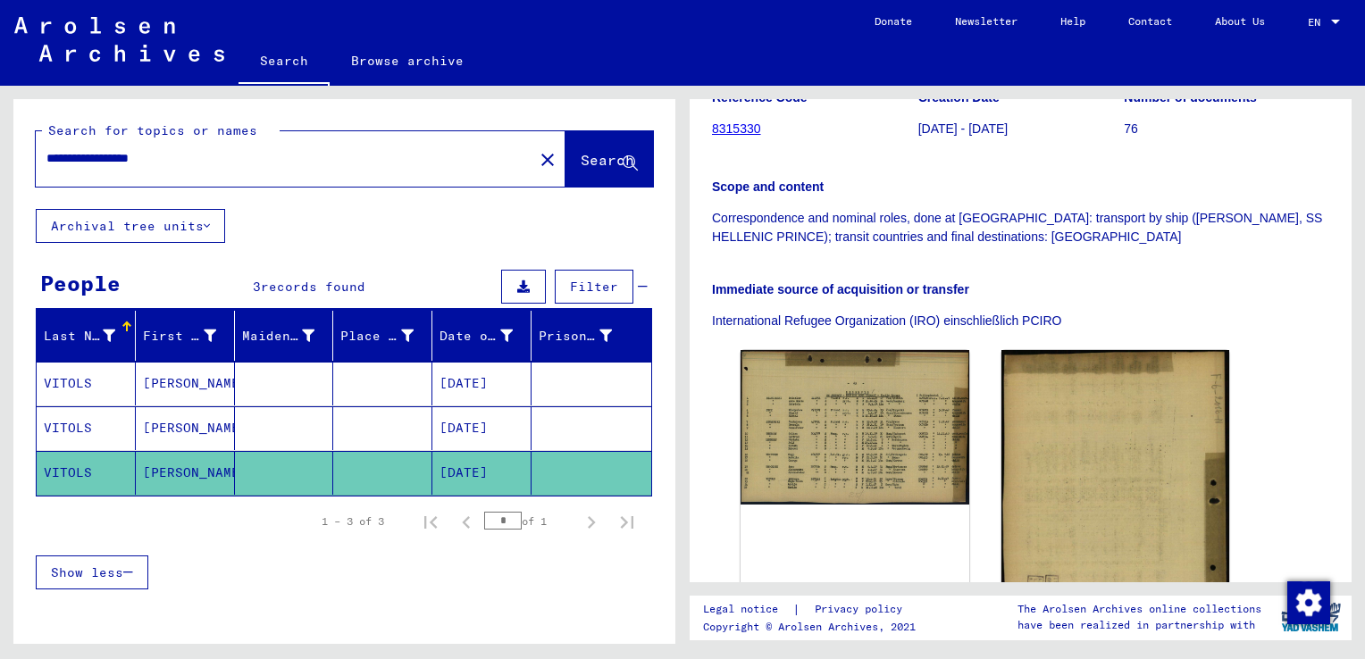
click at [501, 384] on mat-cell "11/01/1947" at bounding box center [481, 384] width 99 height 44
